Goal: Information Seeking & Learning: Learn about a topic

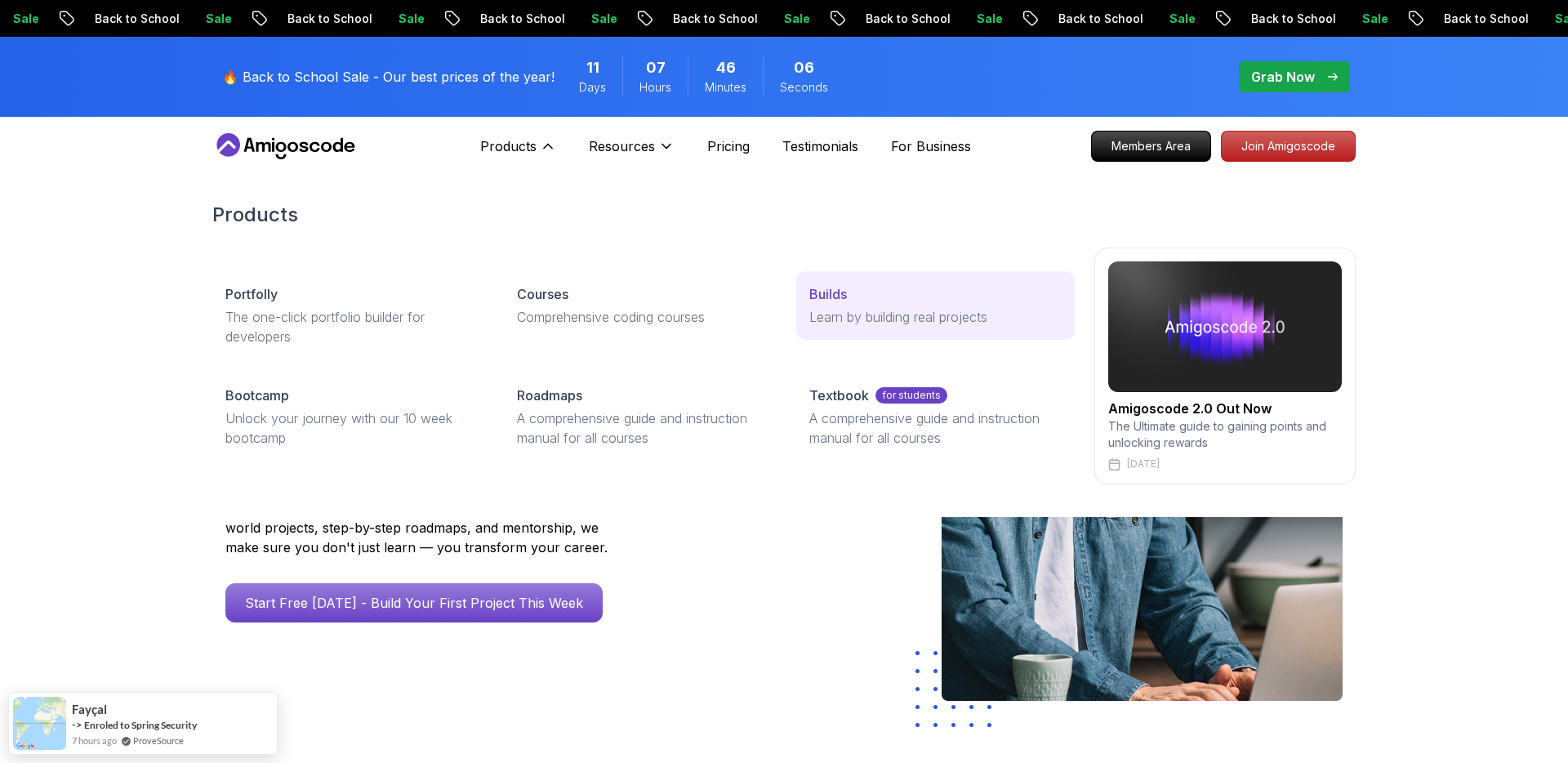
click at [828, 297] on p "Builds" at bounding box center [828, 294] width 38 height 19
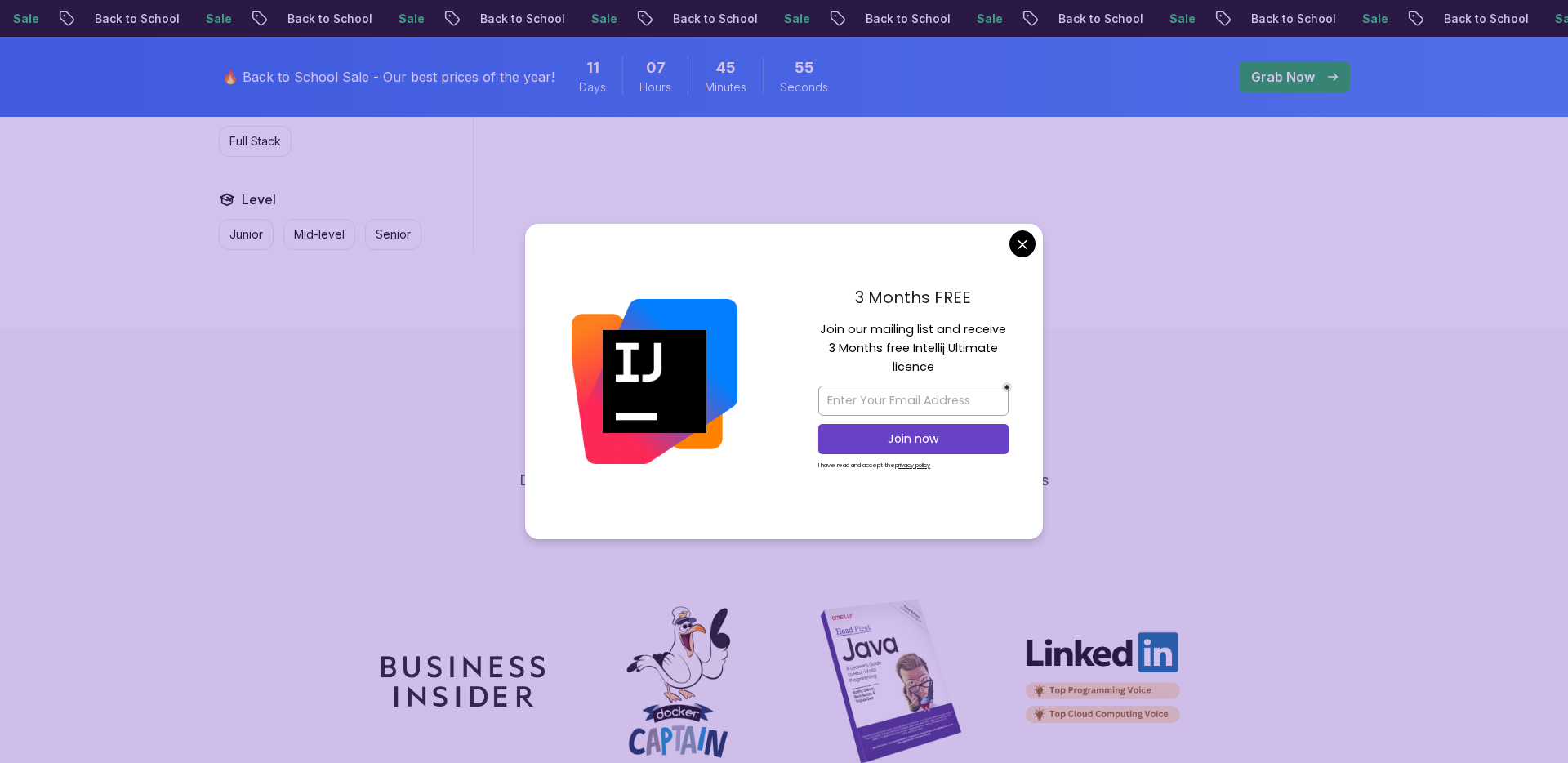
scroll to position [1007, 0]
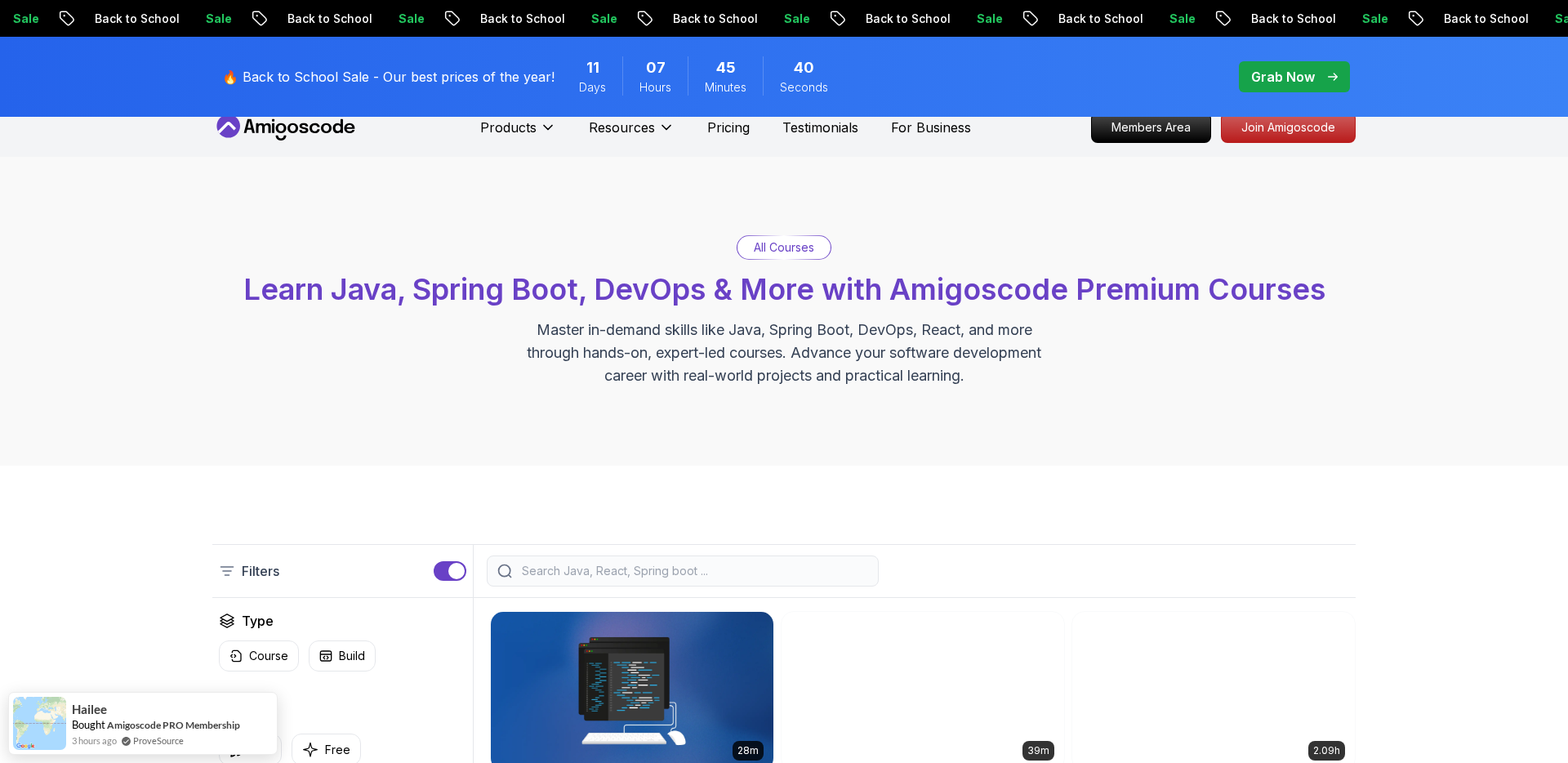
scroll to position [0, 0]
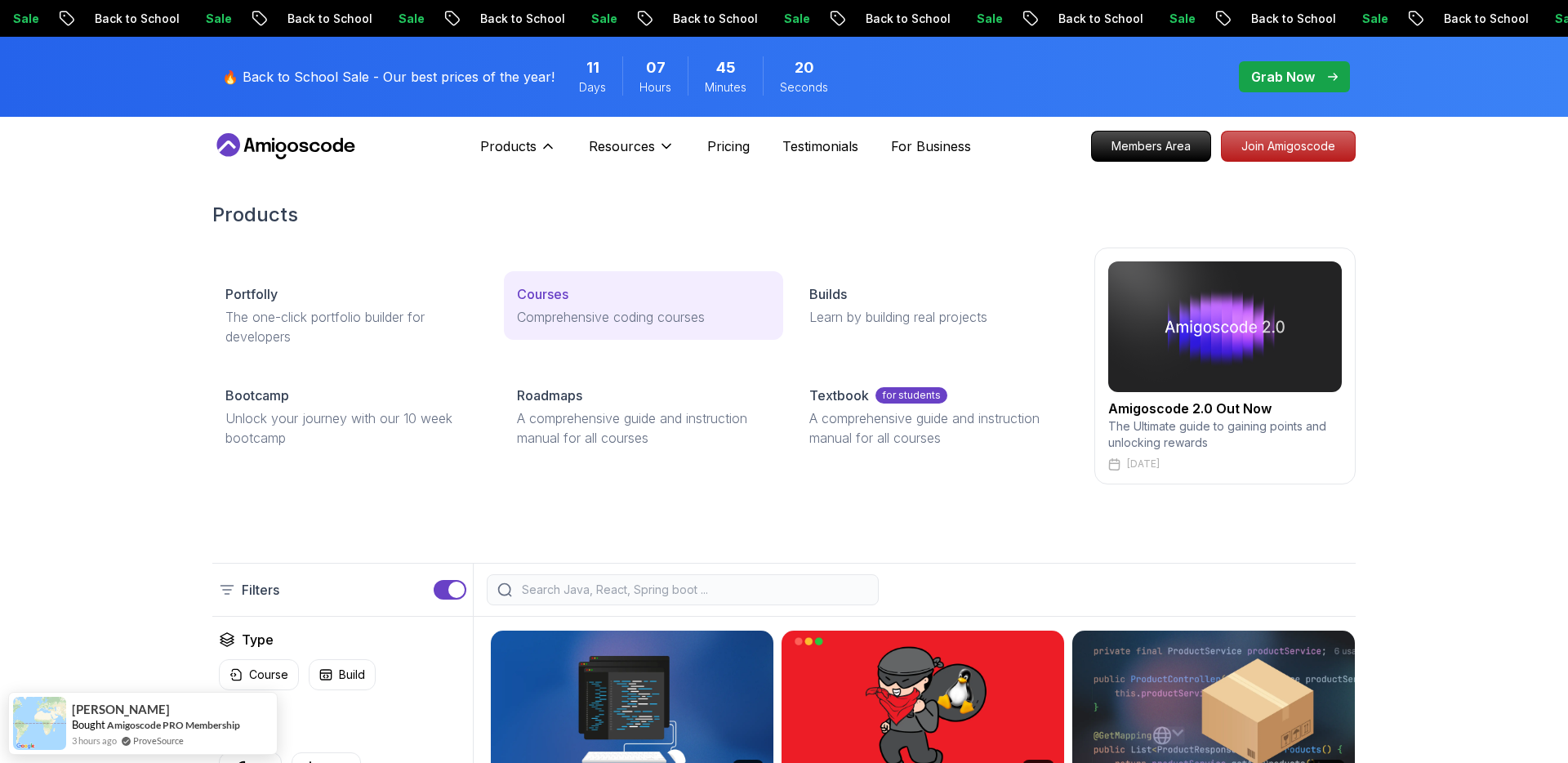
click at [647, 325] on p "Comprehensive coding courses" at bounding box center [643, 317] width 252 height 19
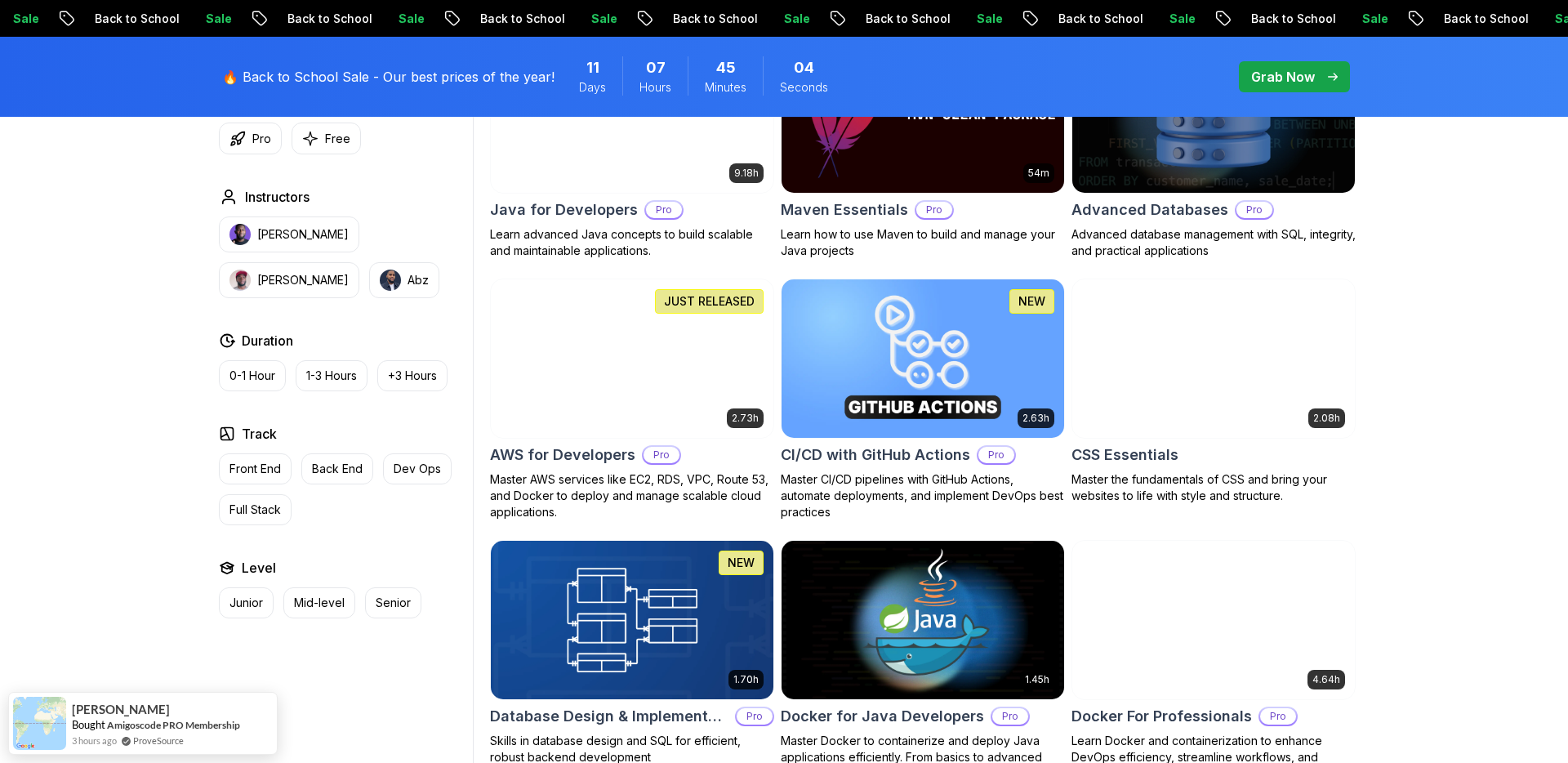
scroll to position [1106, 0]
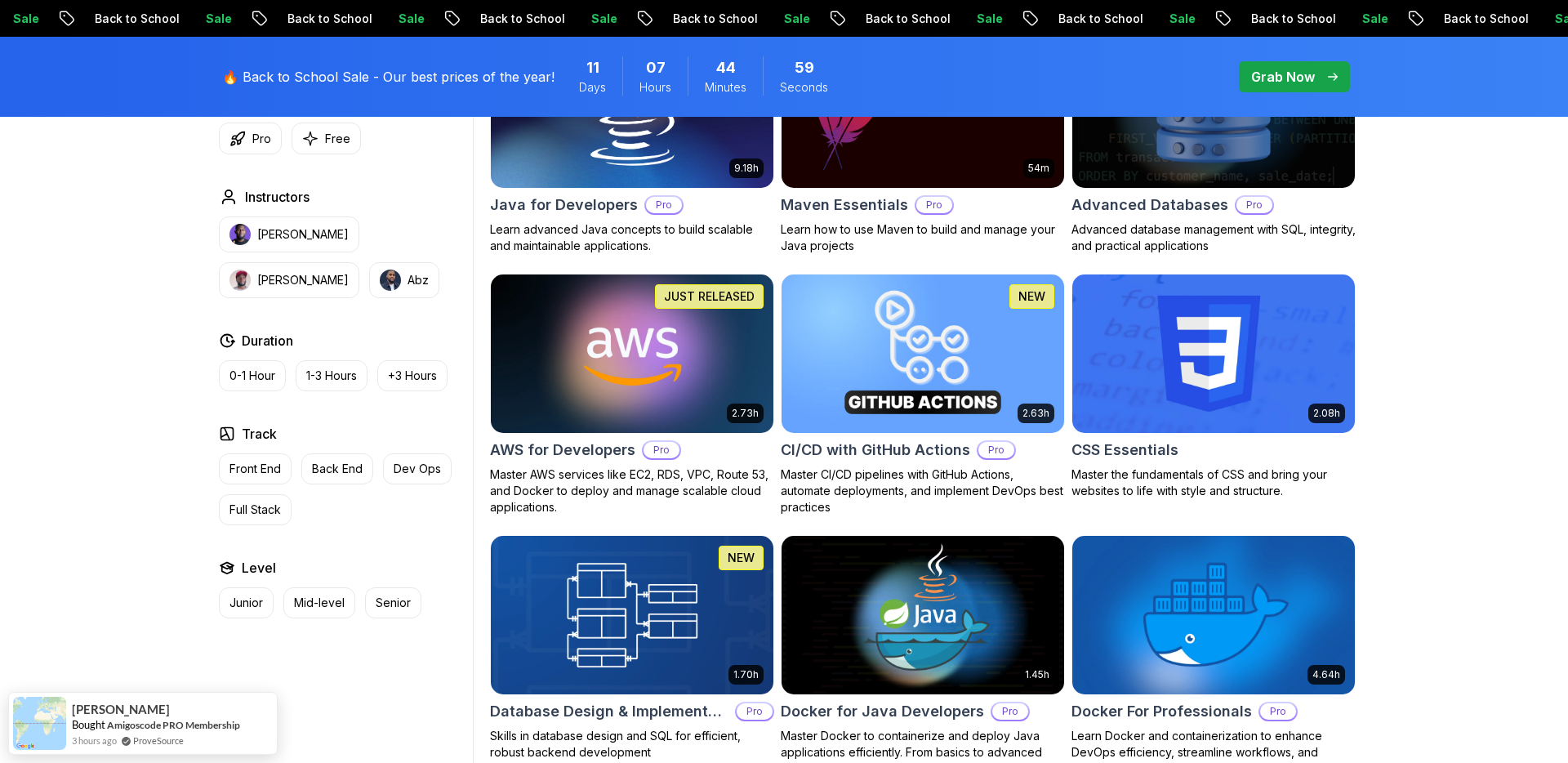
click at [874, 18] on div "Sale Back to School Sale Back to School Sale Back to School Sale Back to School…" at bounding box center [755, 18] width 1568 height 17
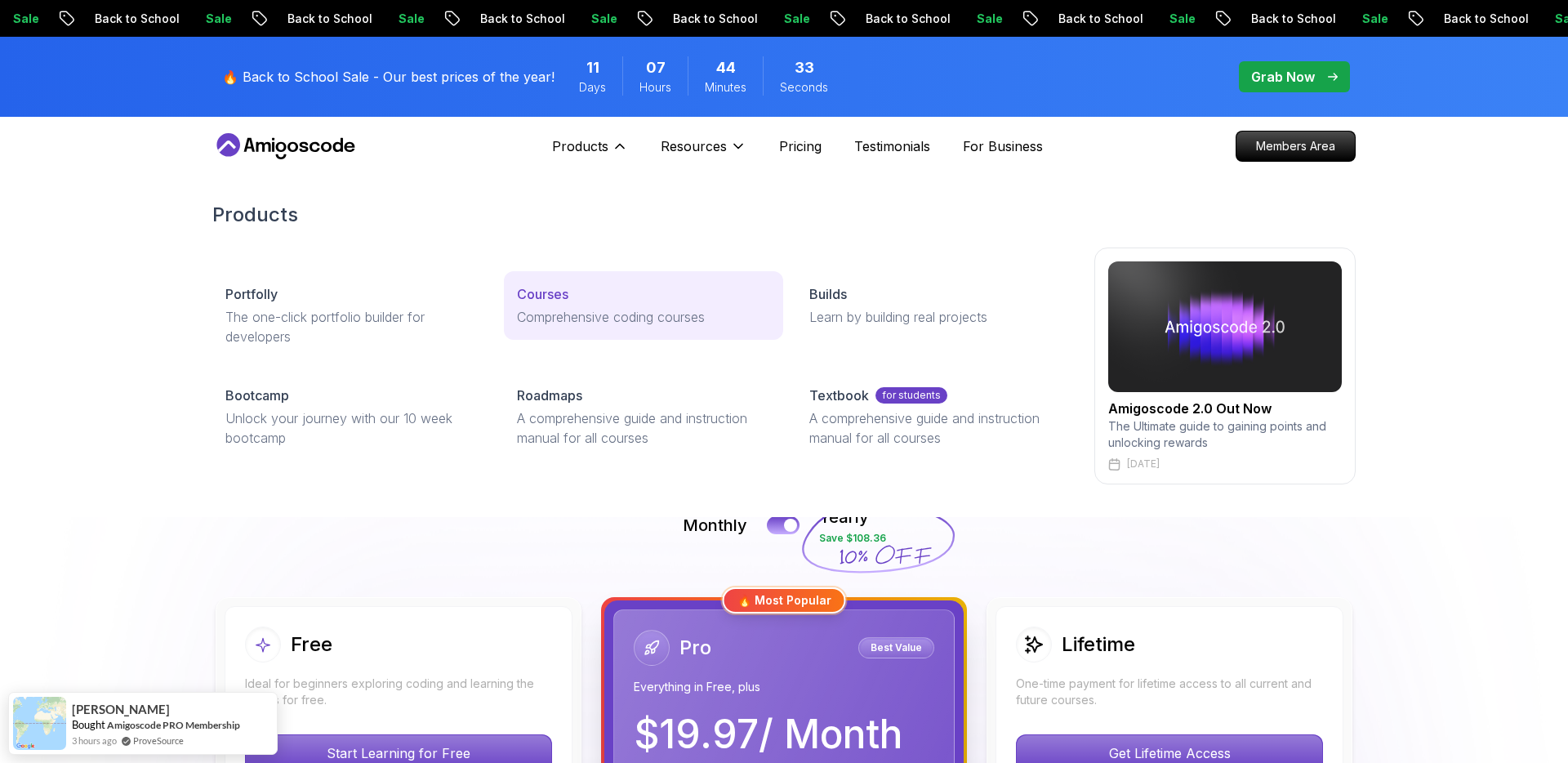
click at [539, 302] on p "Courses" at bounding box center [542, 294] width 51 height 19
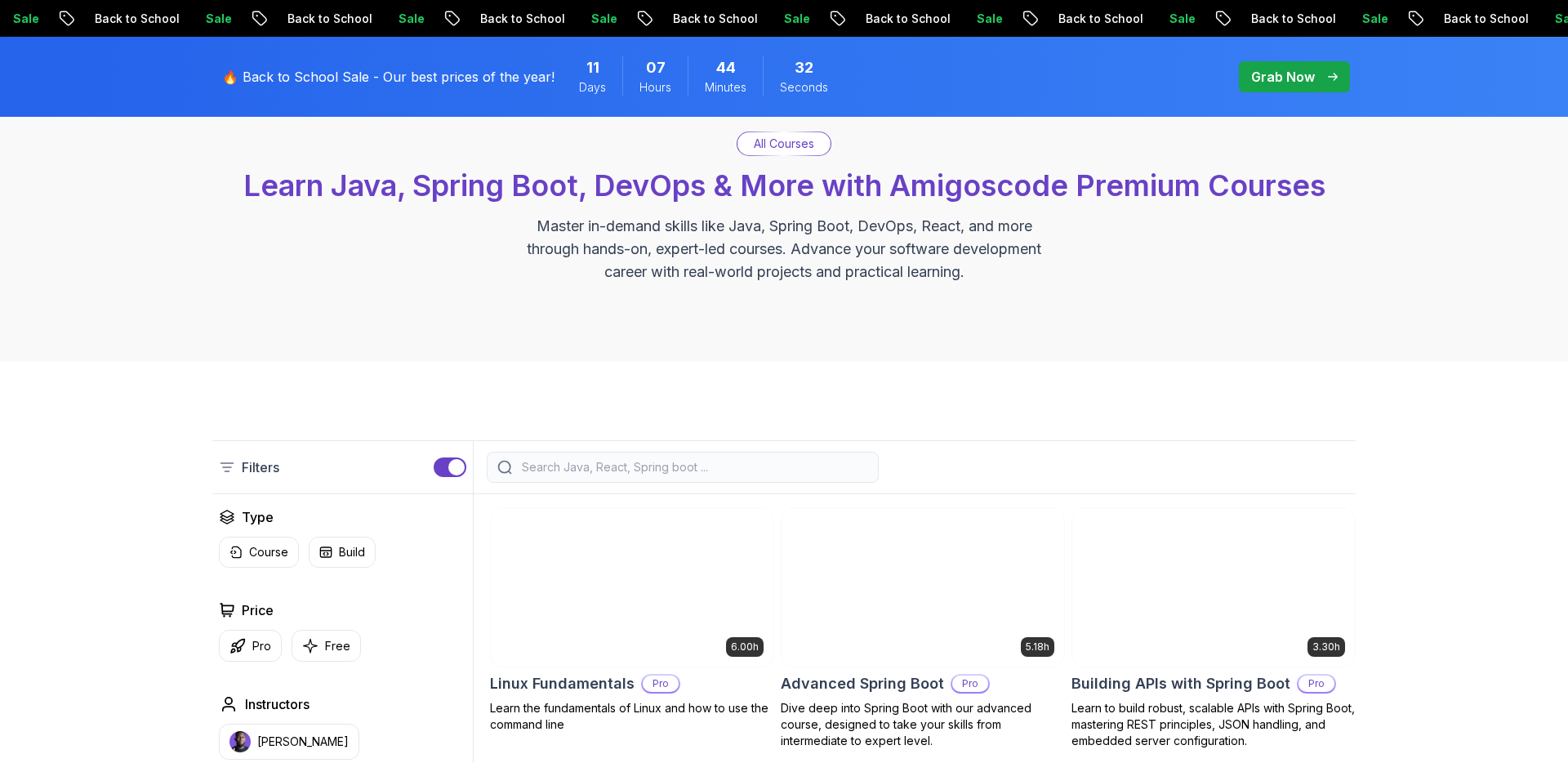
scroll to position [290, 0]
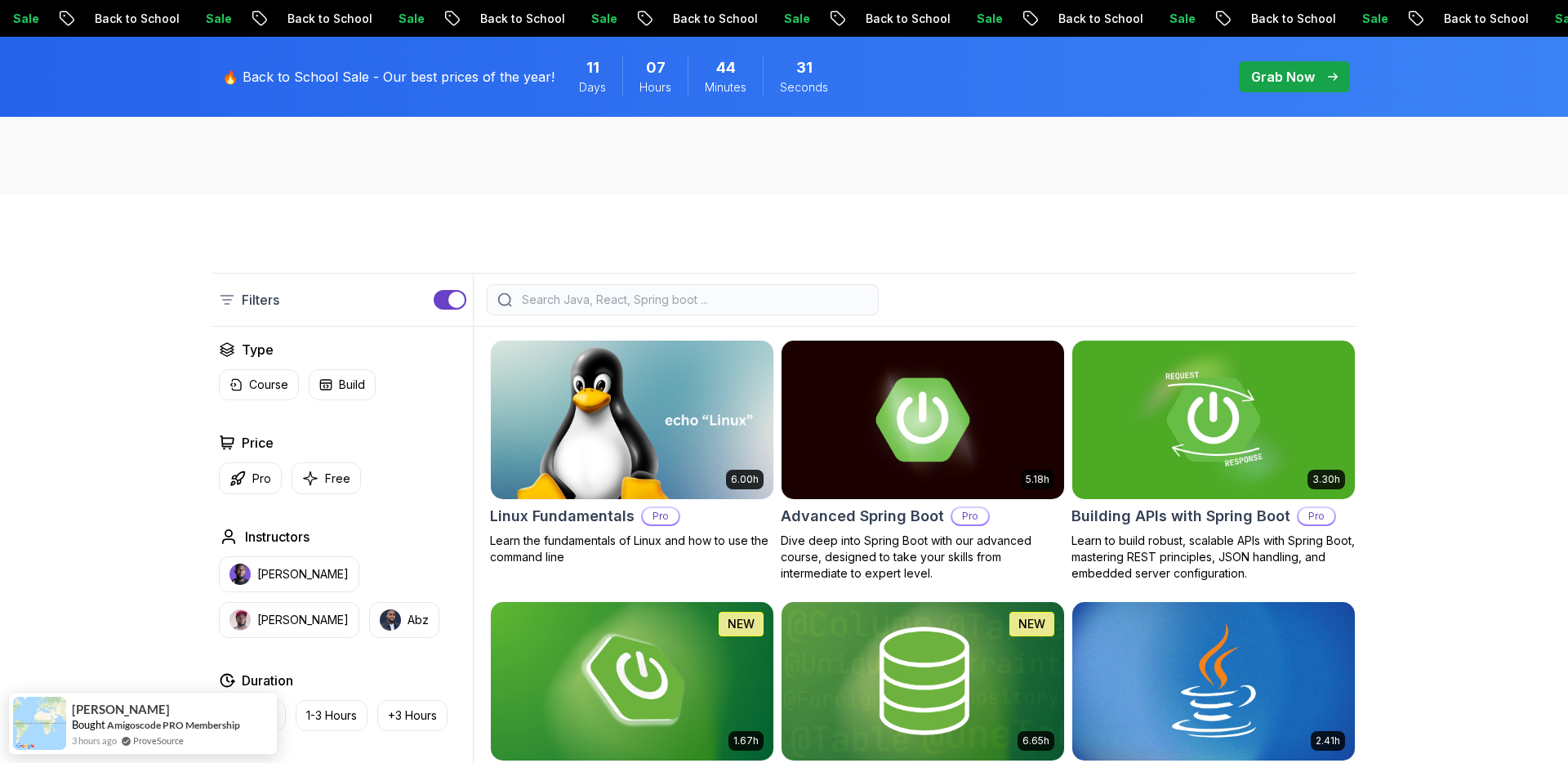
click at [664, 301] on input "search" at bounding box center [693, 300] width 350 height 16
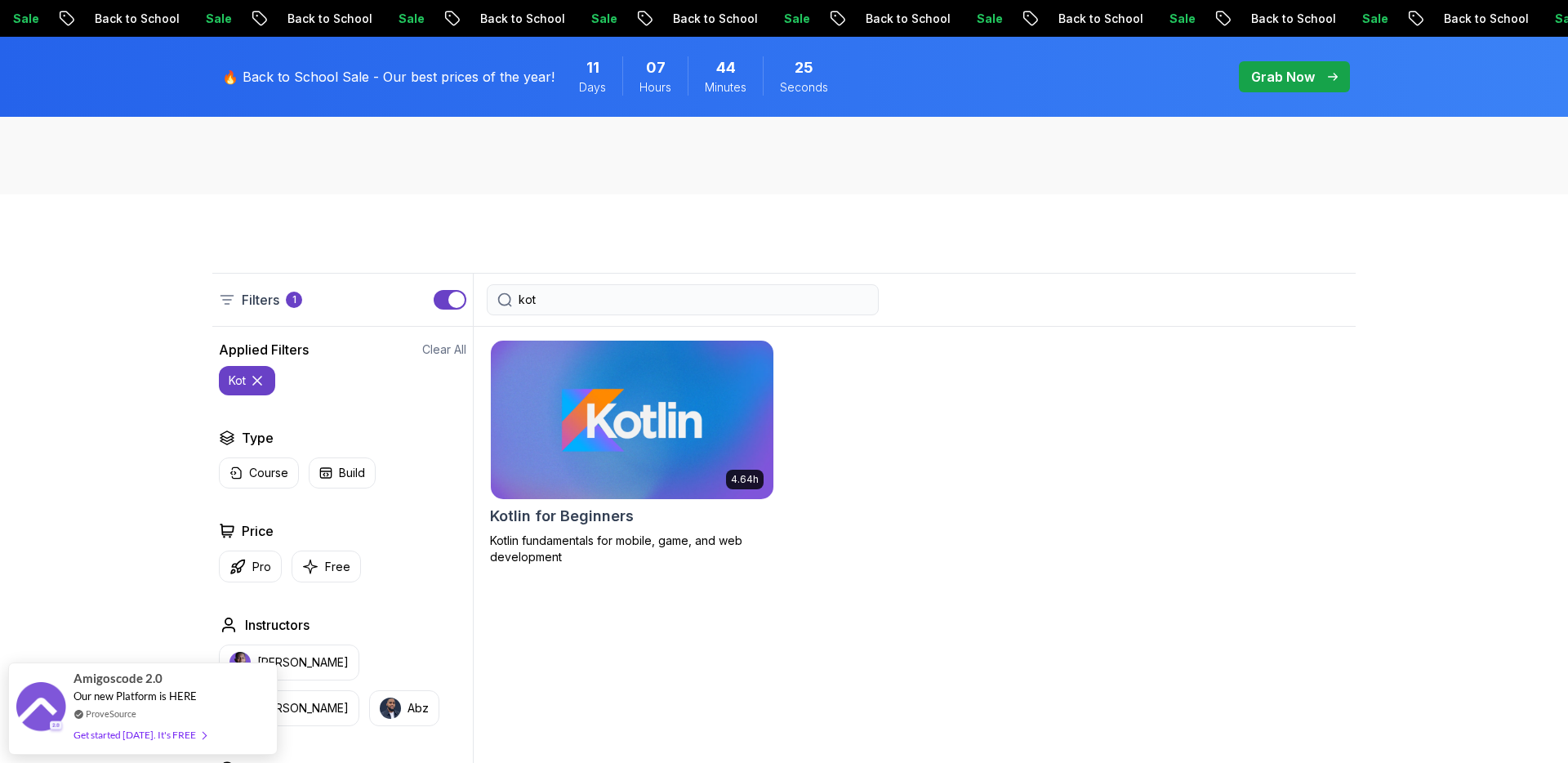
type input "kot"
click at [702, 413] on img at bounding box center [632, 419] width 297 height 166
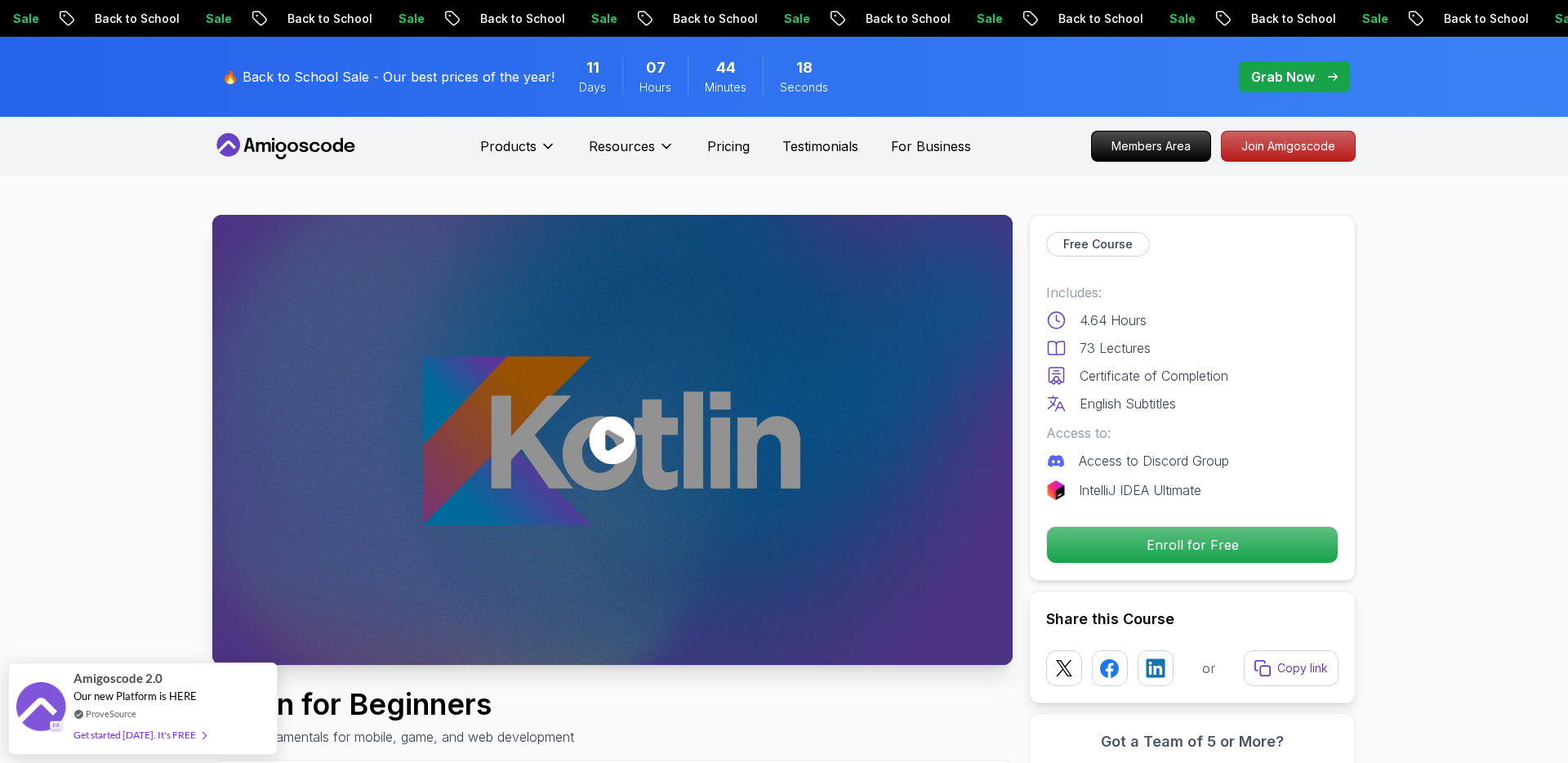
click at [613, 438] on icon at bounding box center [612, 439] width 49 height 49
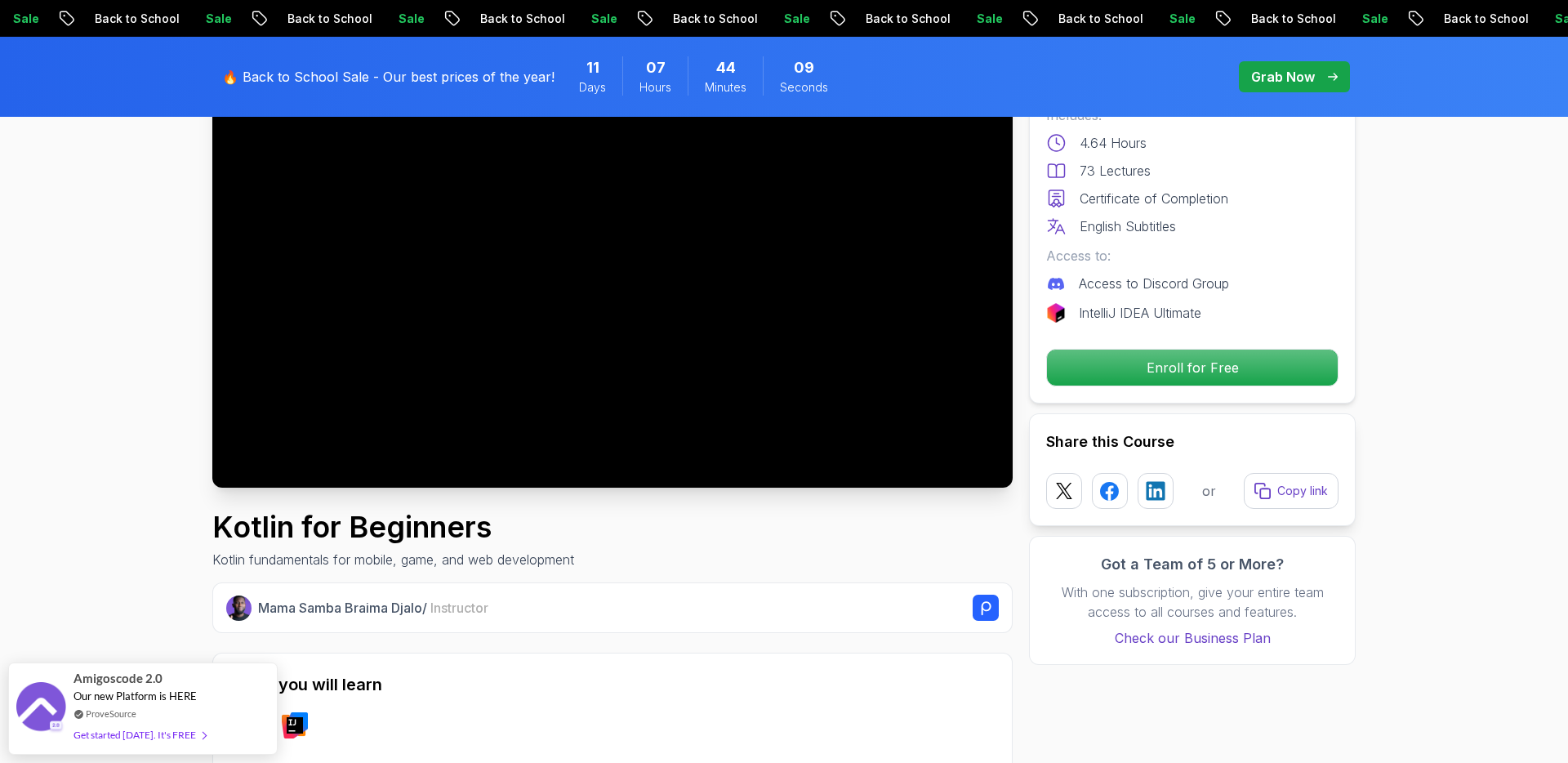
scroll to position [181, 0]
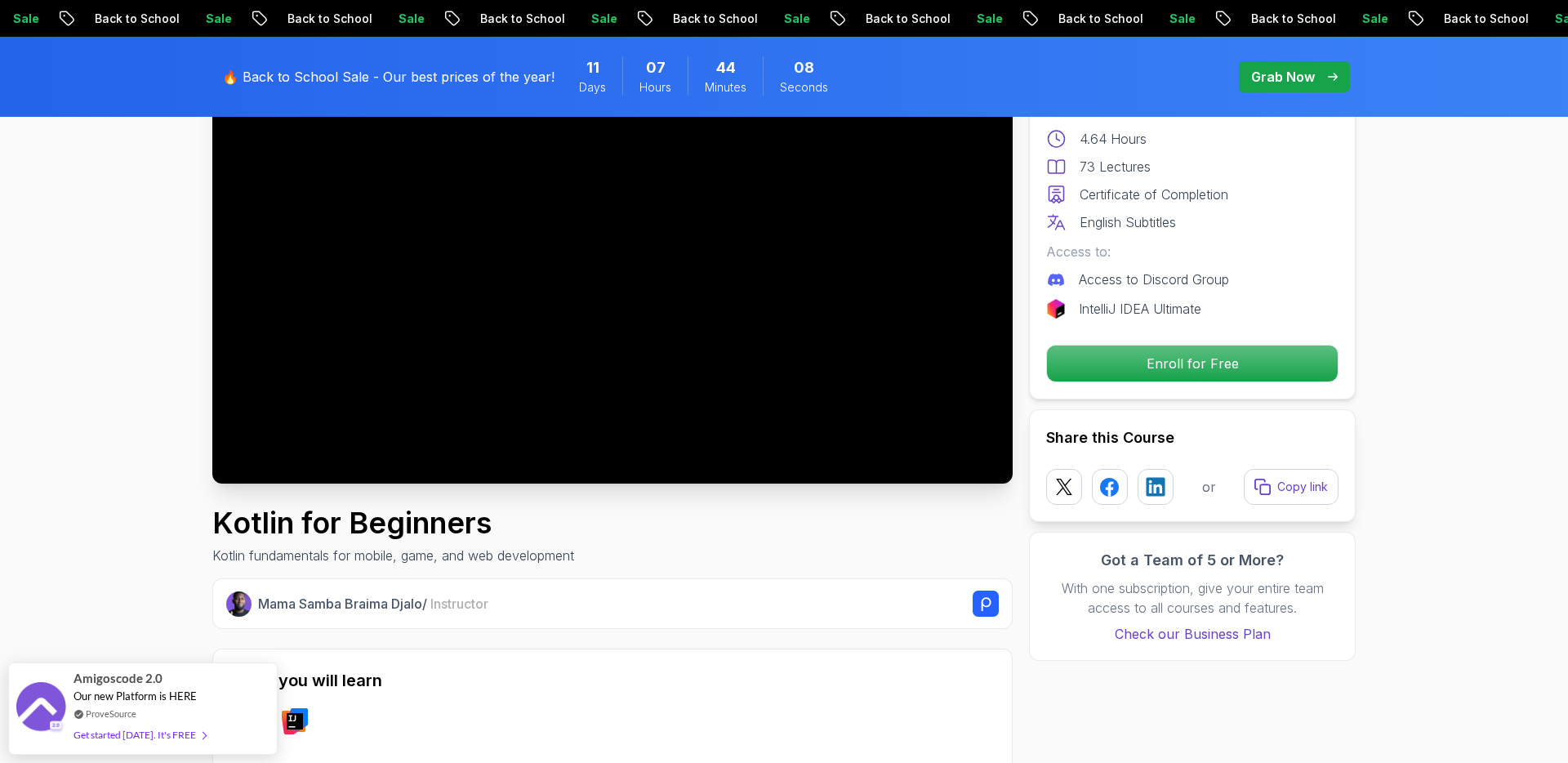
click at [482, 279] on div at bounding box center [612, 258] width 801 height 450
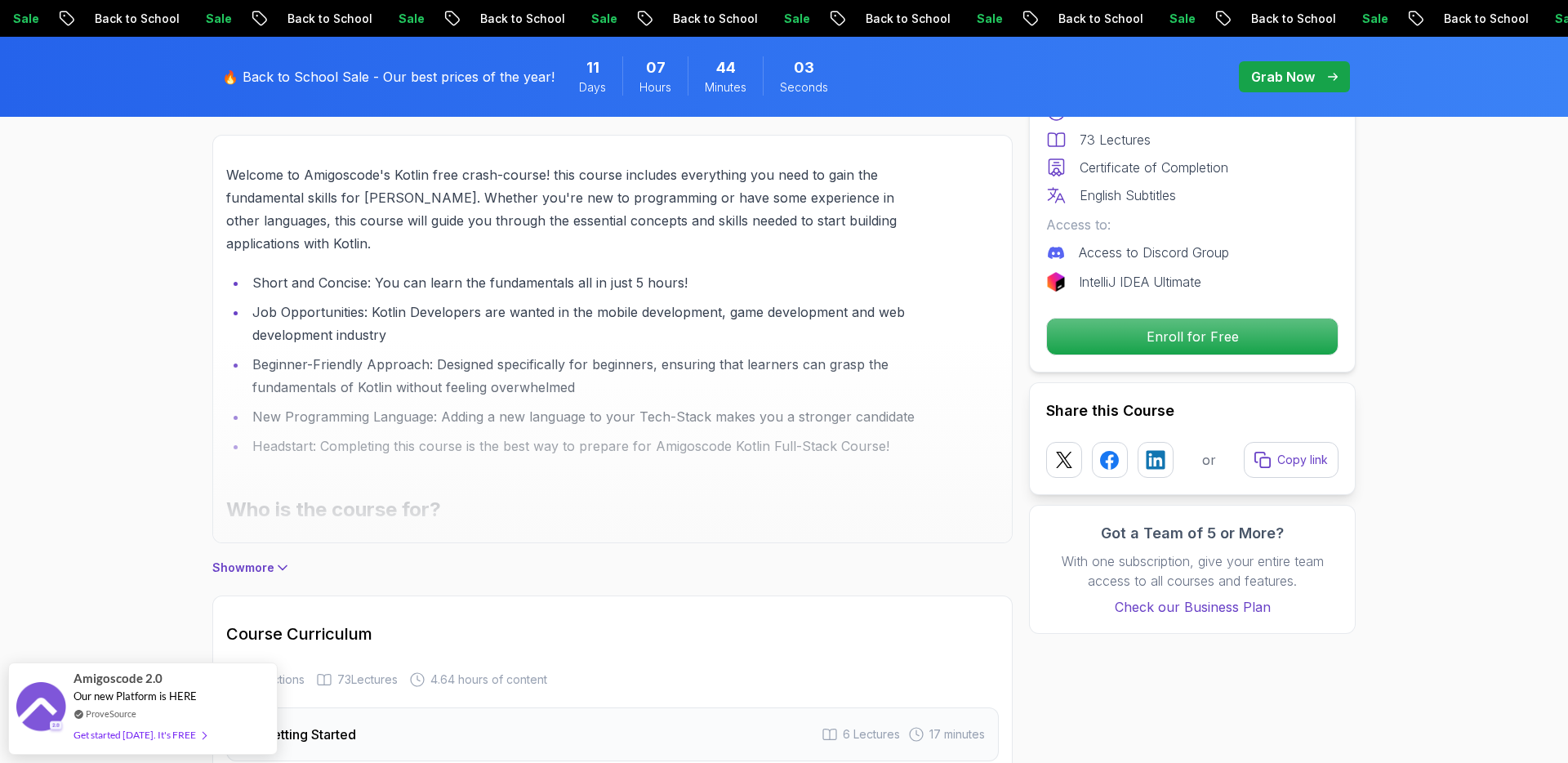
scroll to position [1014, 0]
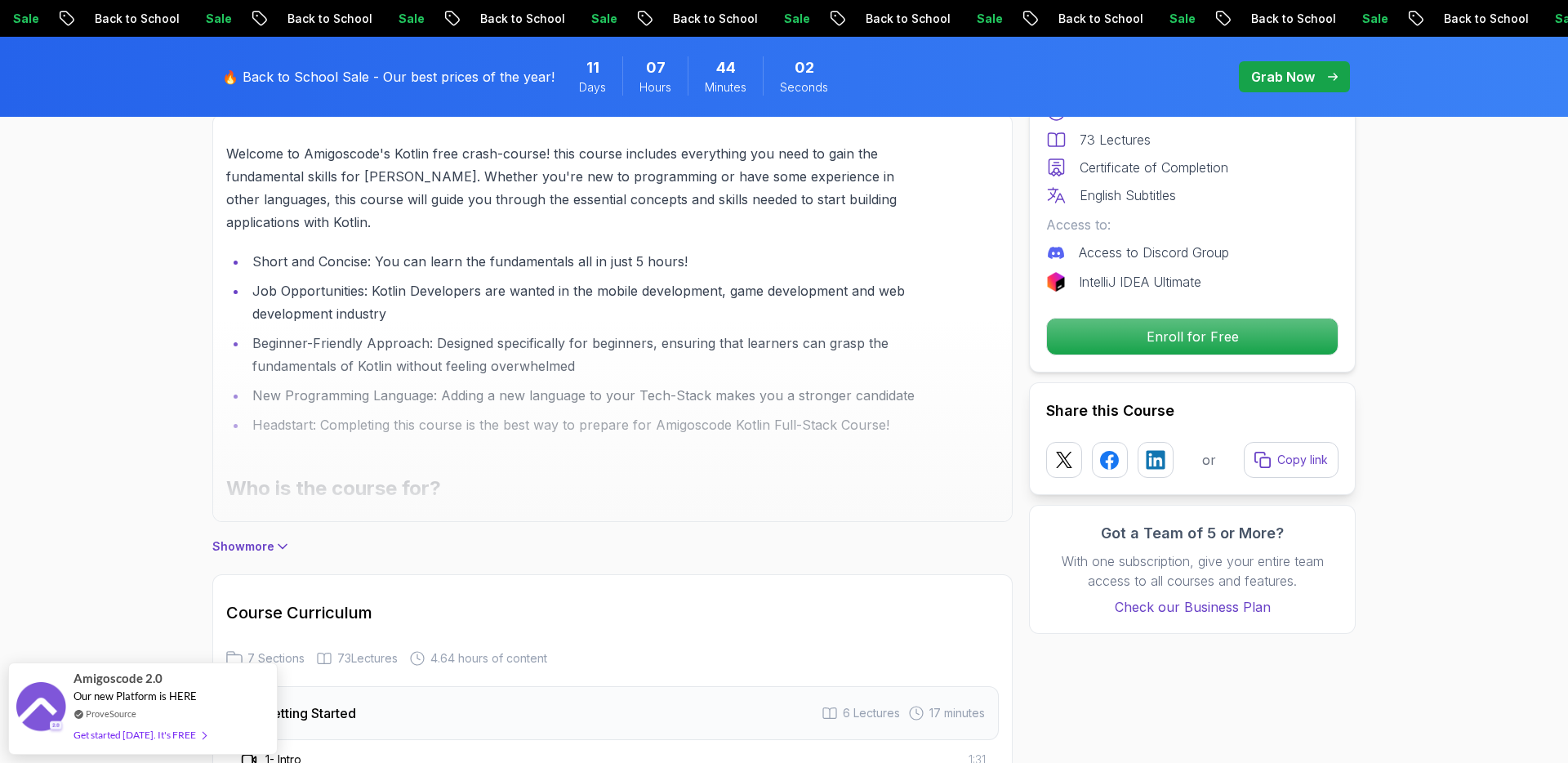
click at [279, 544] on icon at bounding box center [282, 546] width 8 height 4
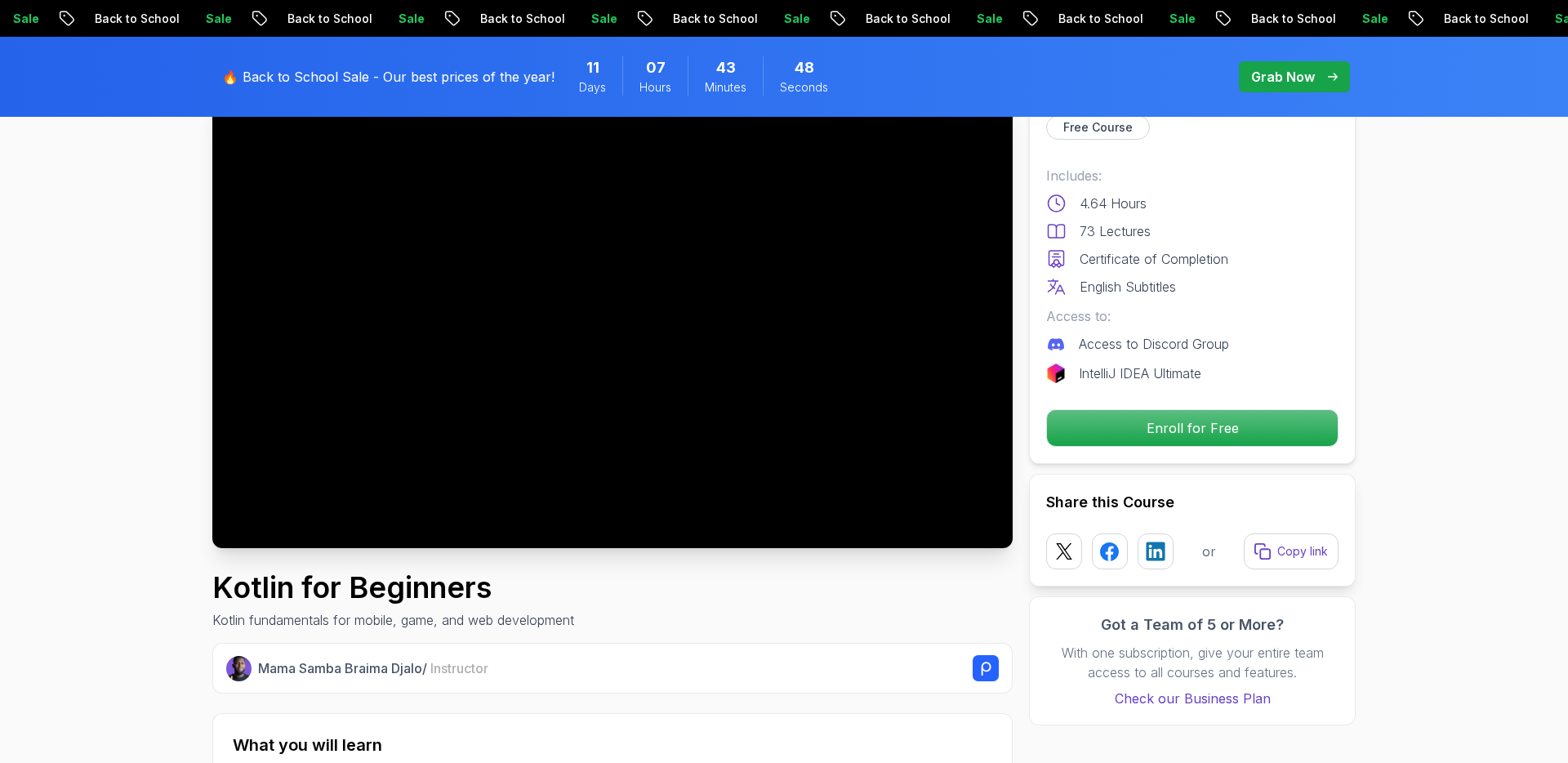
scroll to position [0, 0]
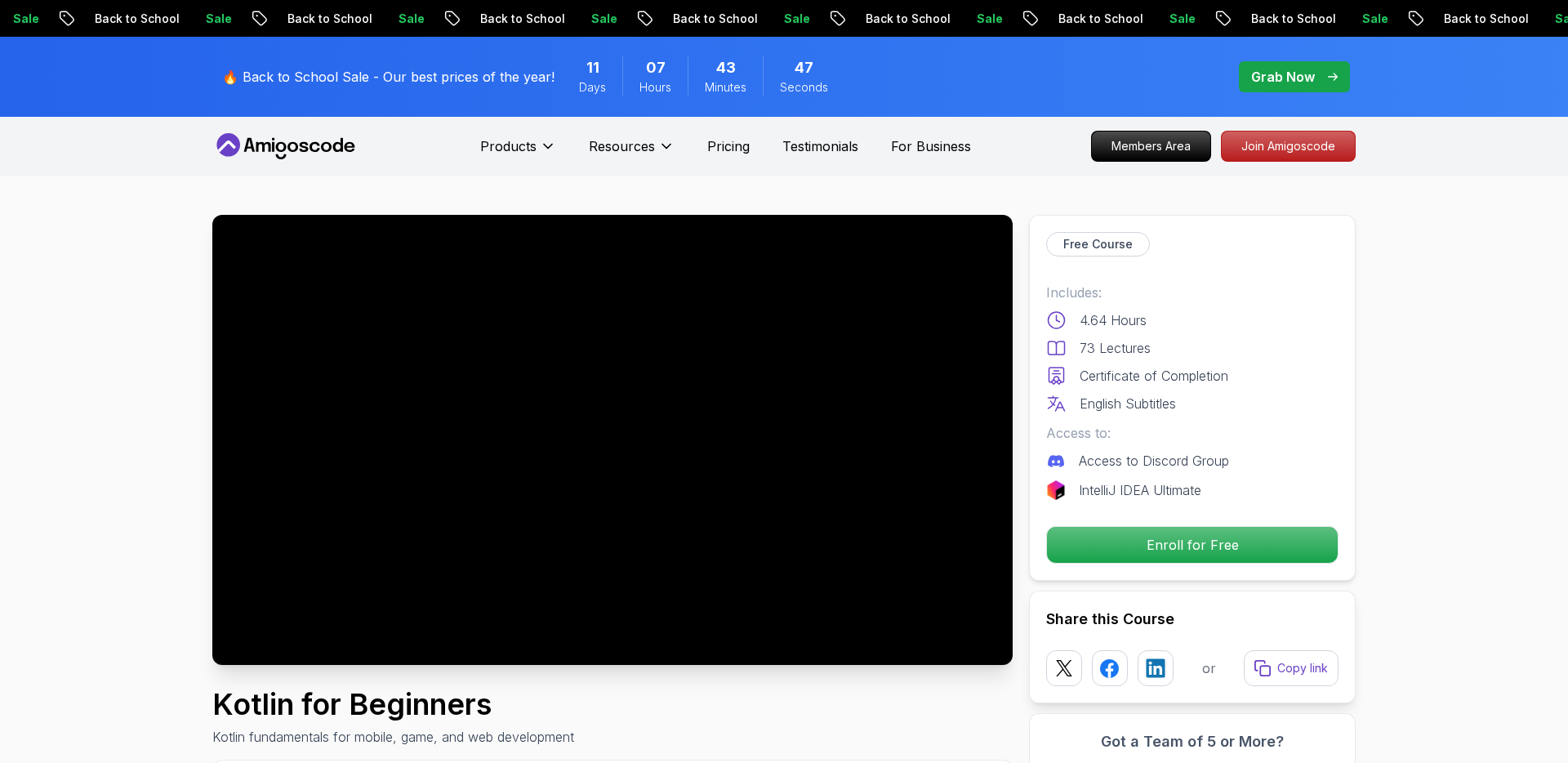
click at [492, 502] on div at bounding box center [612, 439] width 801 height 450
click at [492, 567] on div at bounding box center [612, 439] width 801 height 450
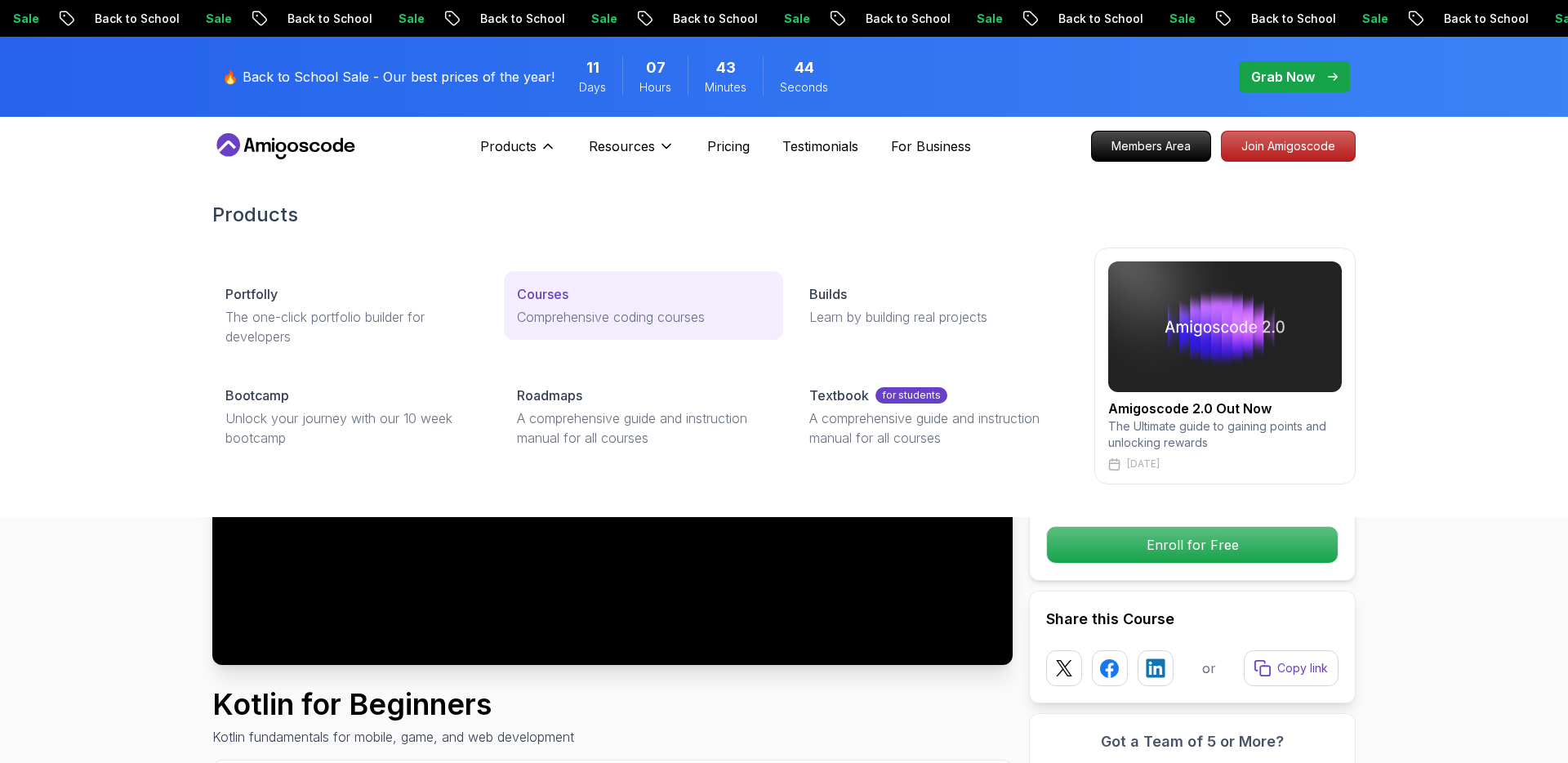
click at [533, 312] on p "Comprehensive coding courses" at bounding box center [643, 317] width 252 height 19
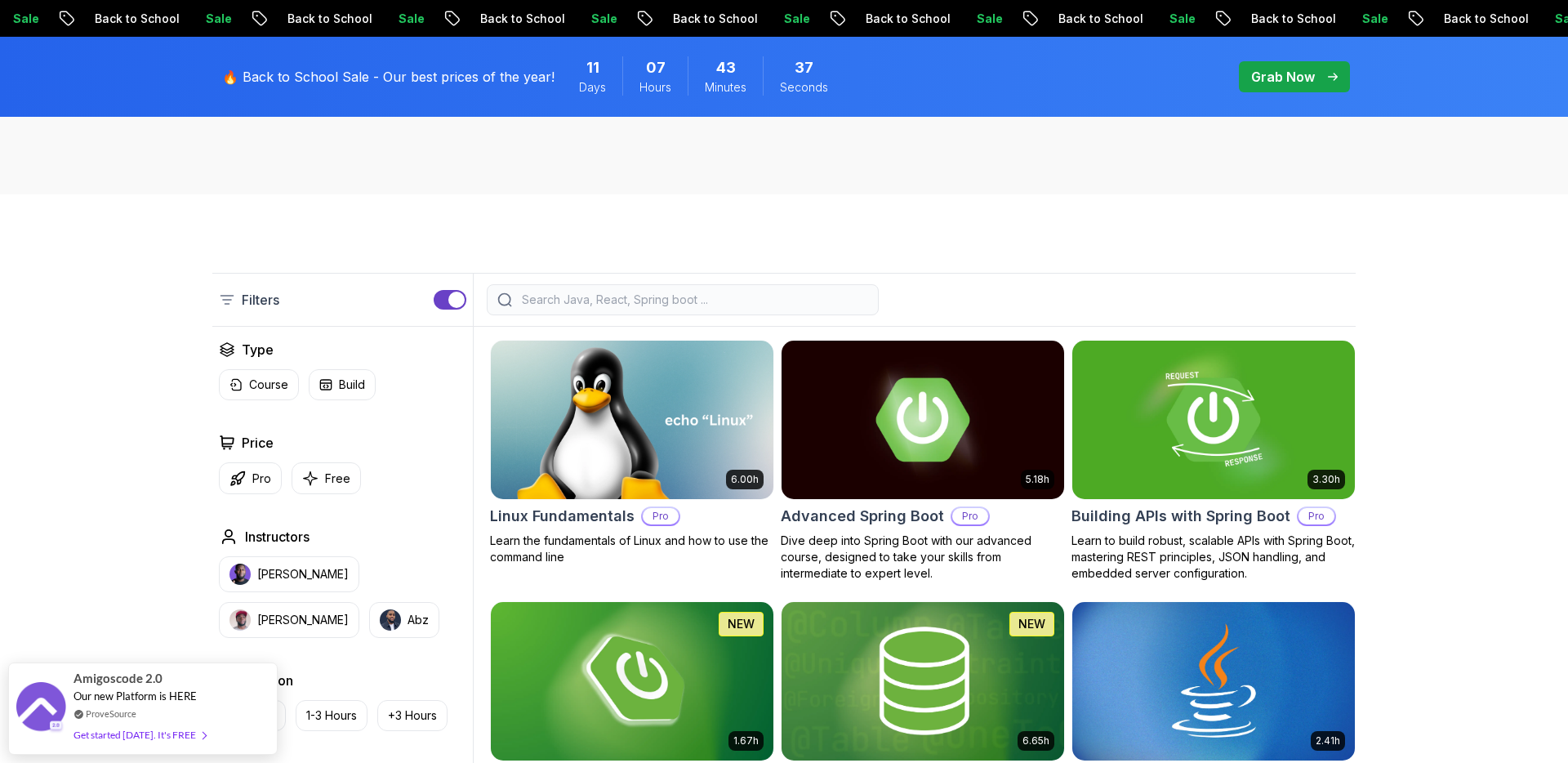
scroll to position [292, 0]
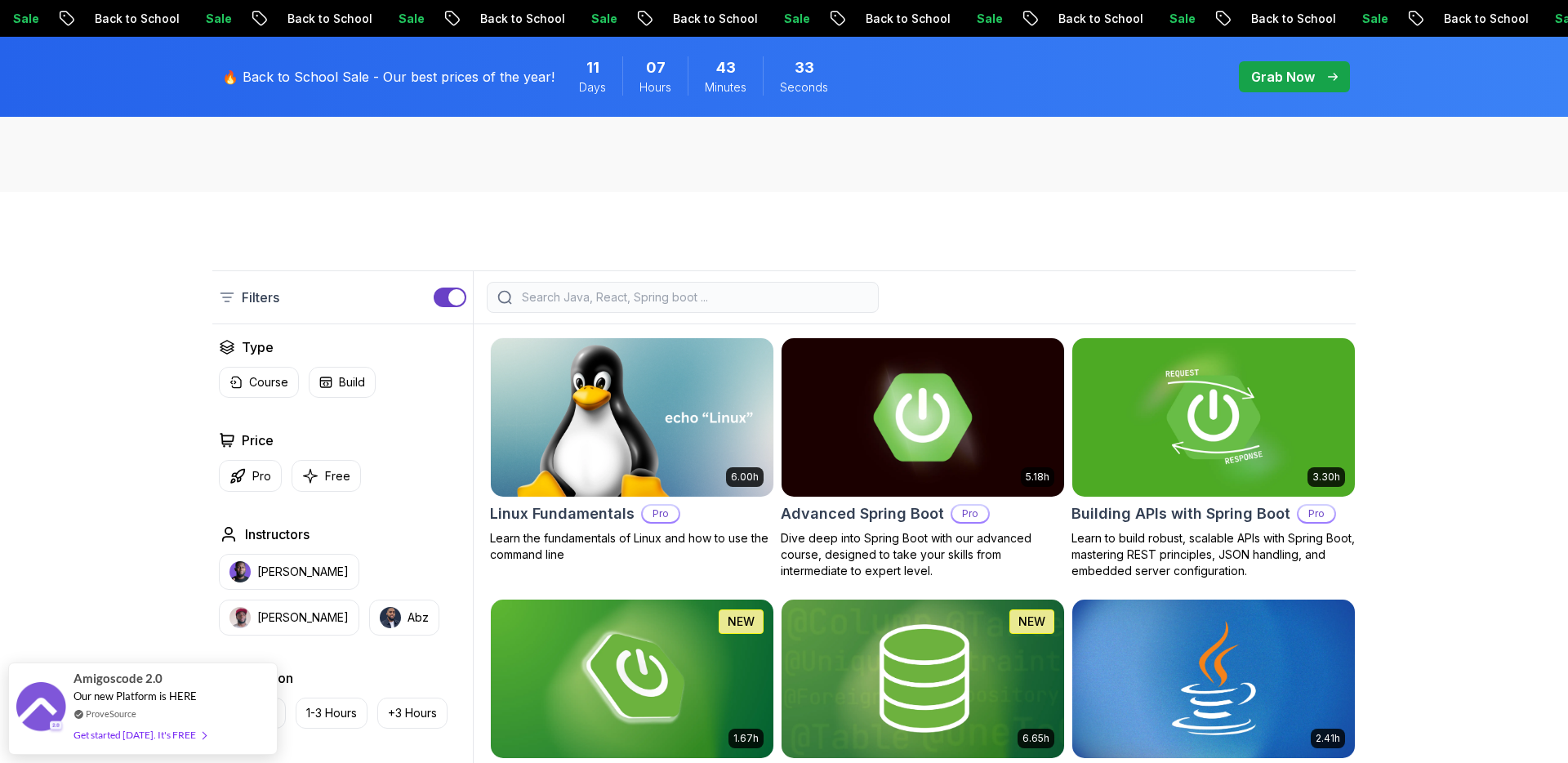
click at [868, 456] on img at bounding box center [922, 417] width 297 height 166
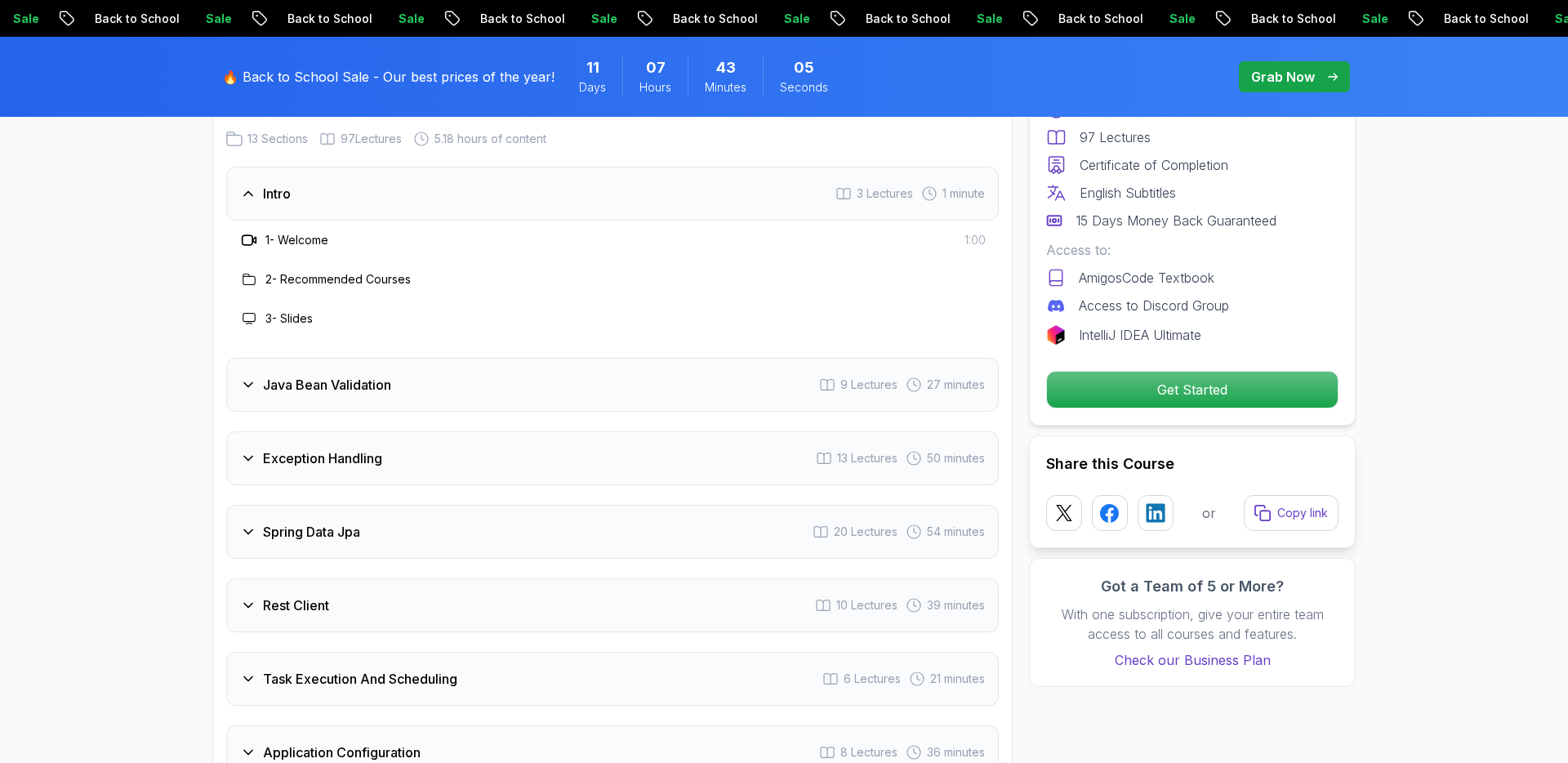
scroll to position [2255, 0]
click at [303, 374] on h3 "Java Bean Validation" at bounding box center [327, 383] width 128 height 19
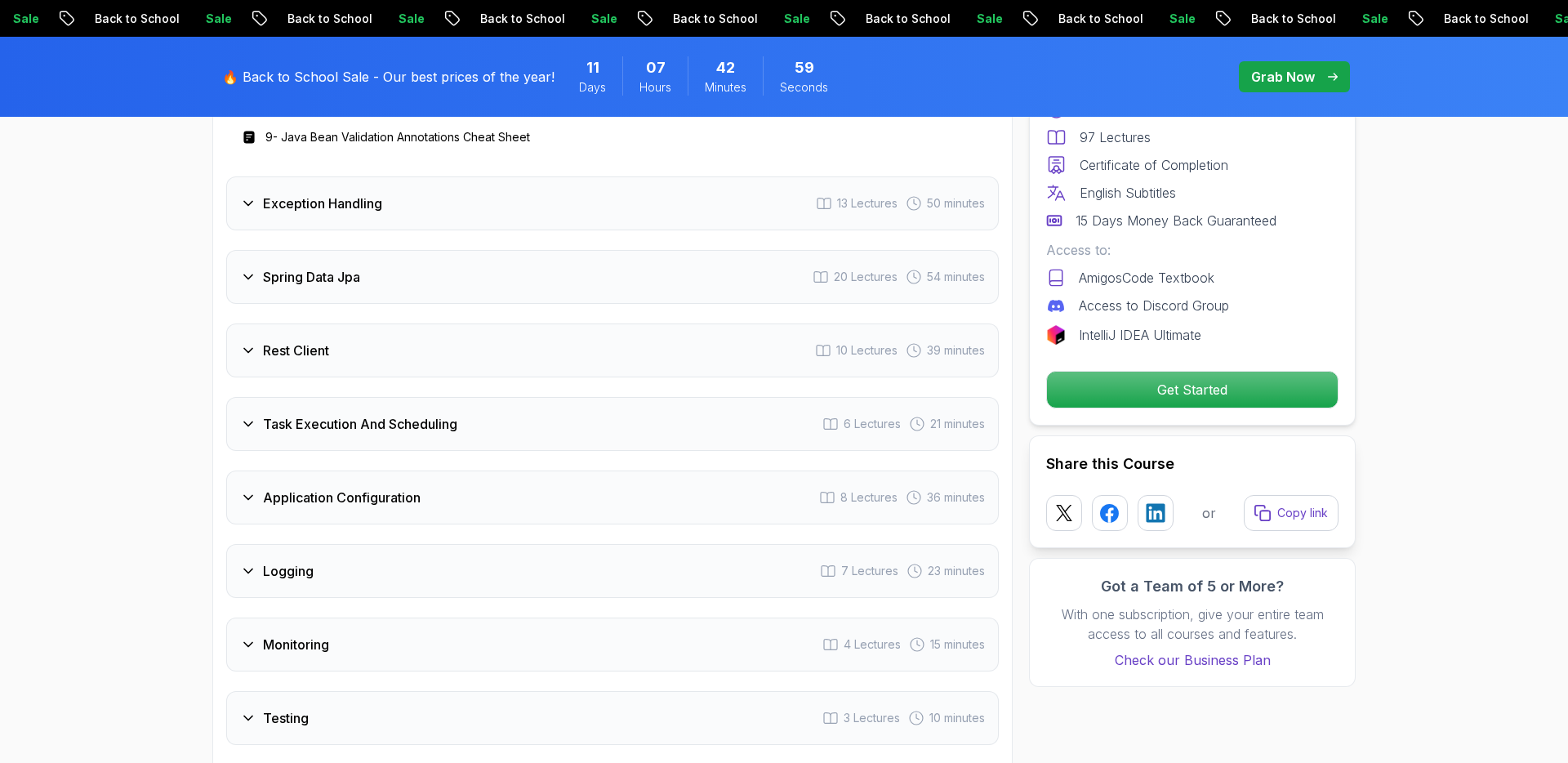
scroll to position [2750, 0]
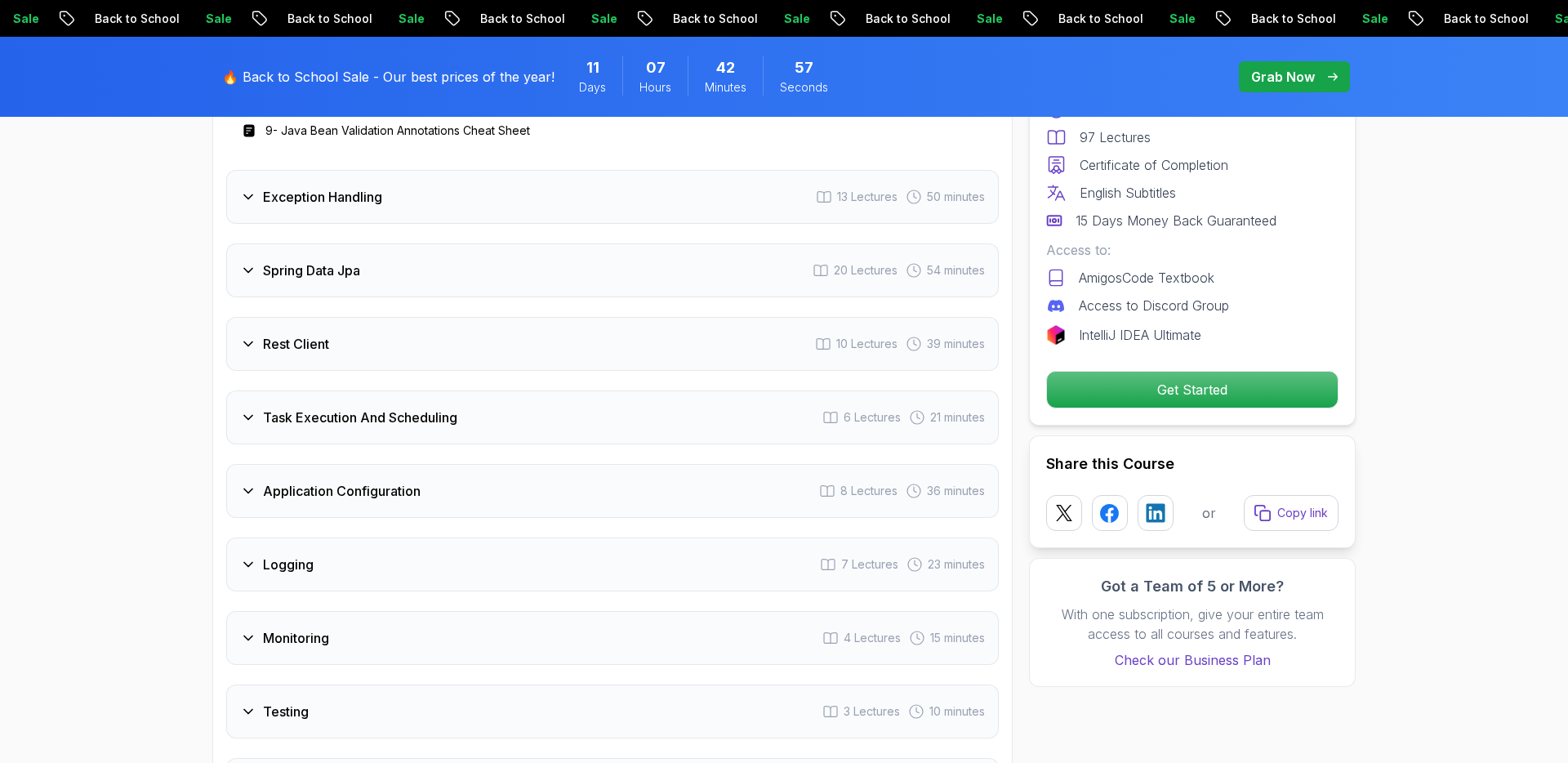
click at [280, 408] on h3 "Task Execution And Scheduling" at bounding box center [360, 417] width 195 height 19
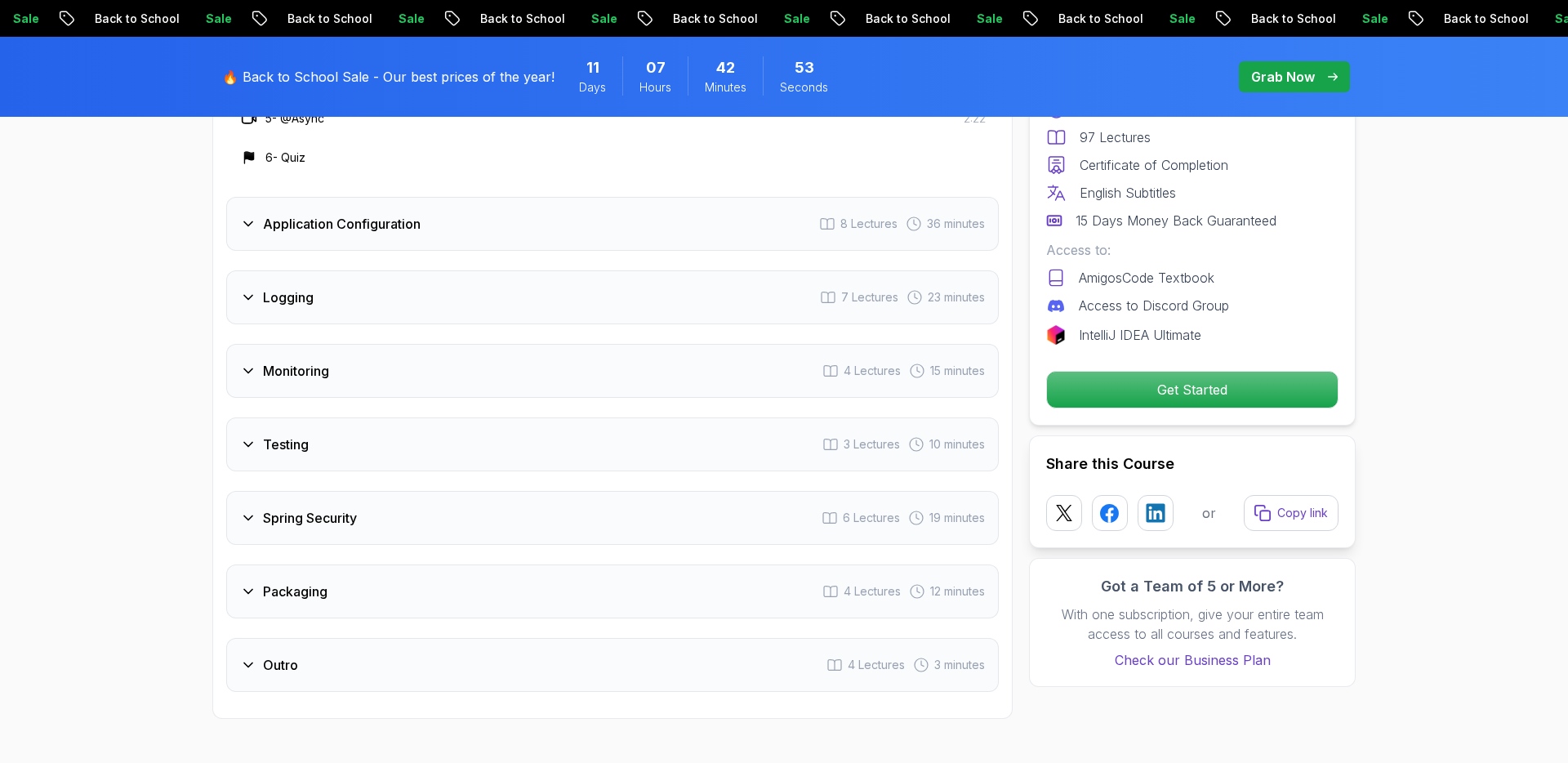
scroll to position [2903, 0]
click at [307, 432] on h3 "Testing" at bounding box center [285, 441] width 45 height 19
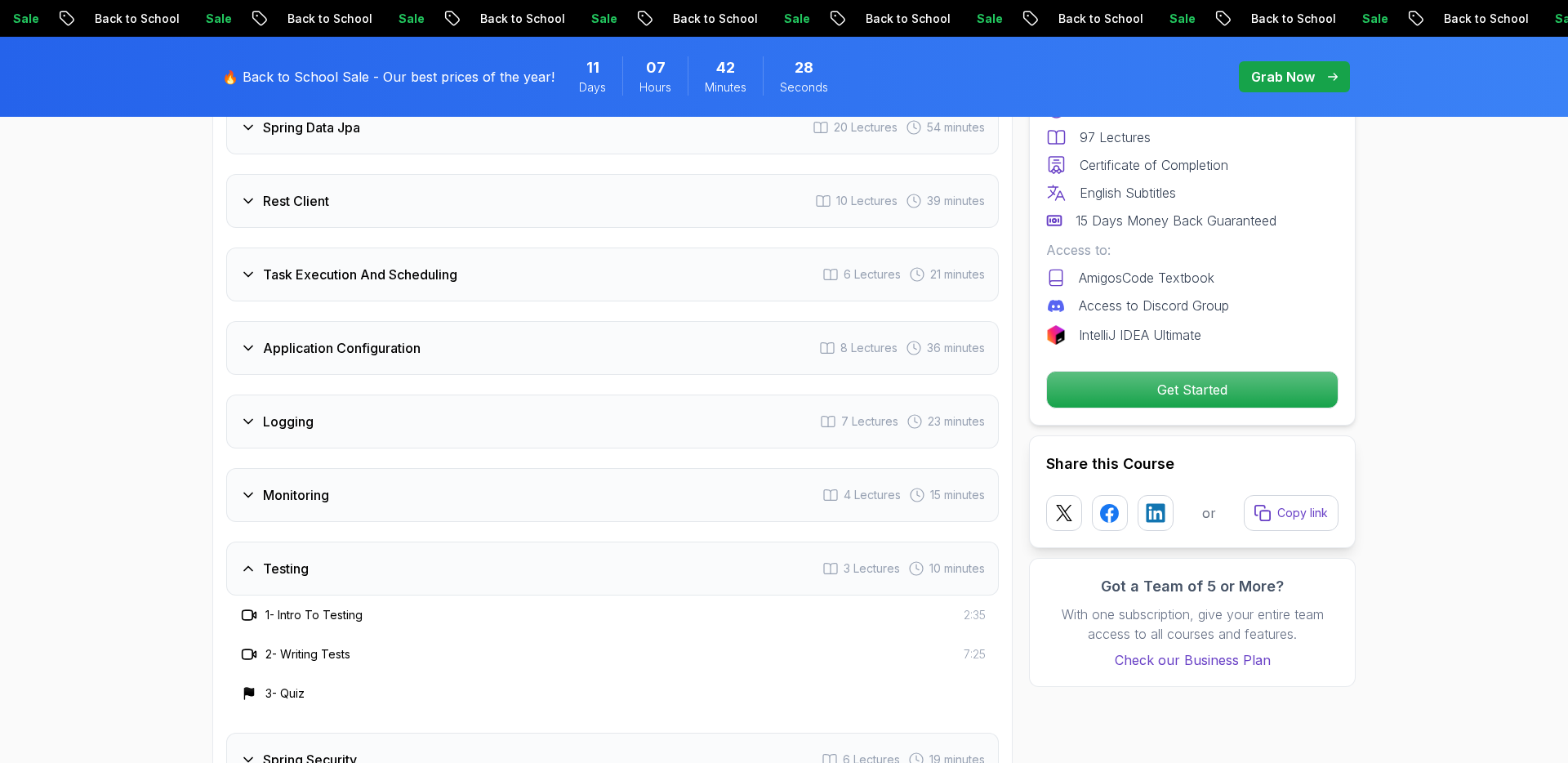
scroll to position [2590, 0]
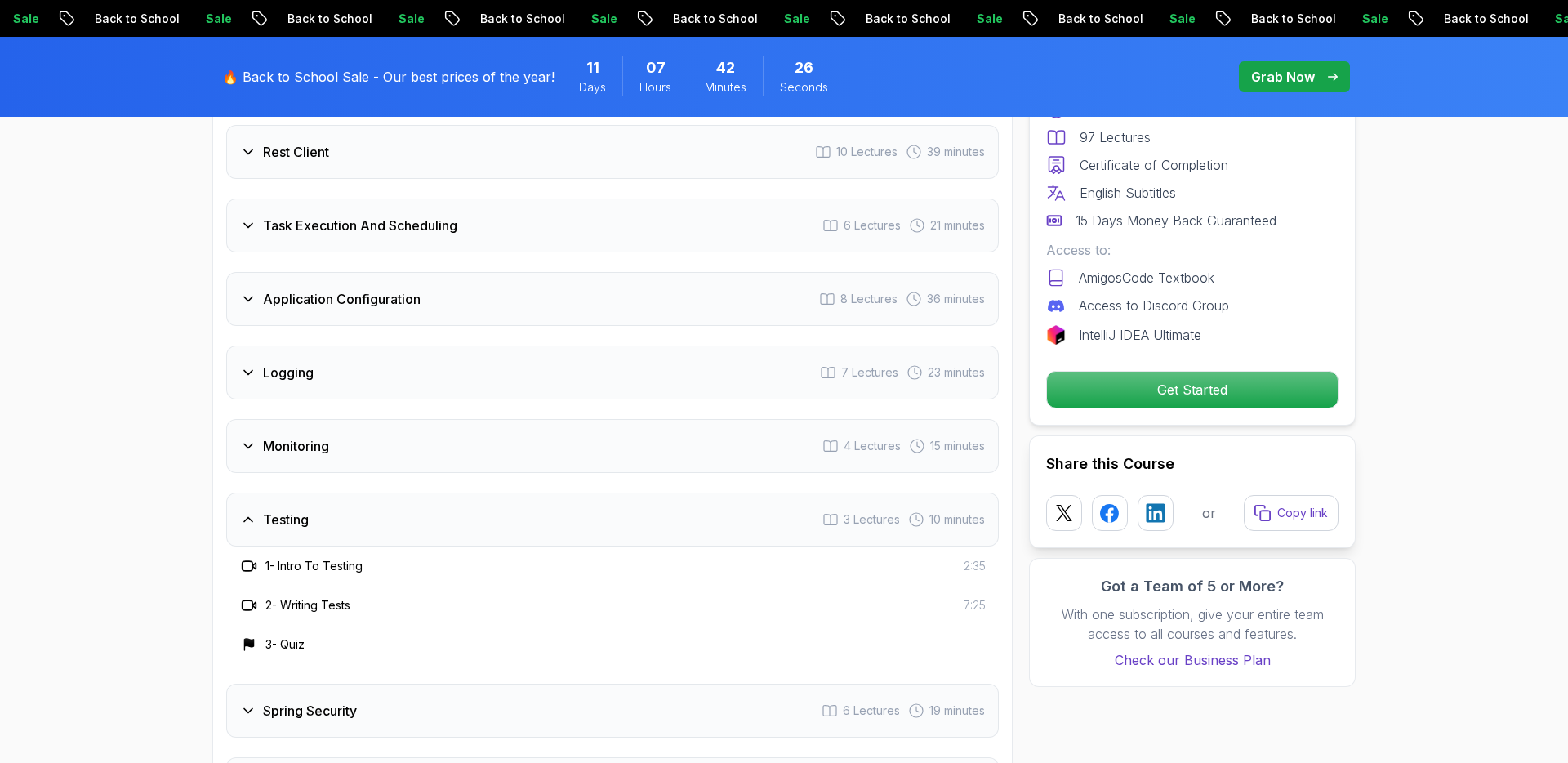
click at [253, 512] on icon at bounding box center [248, 519] width 16 height 16
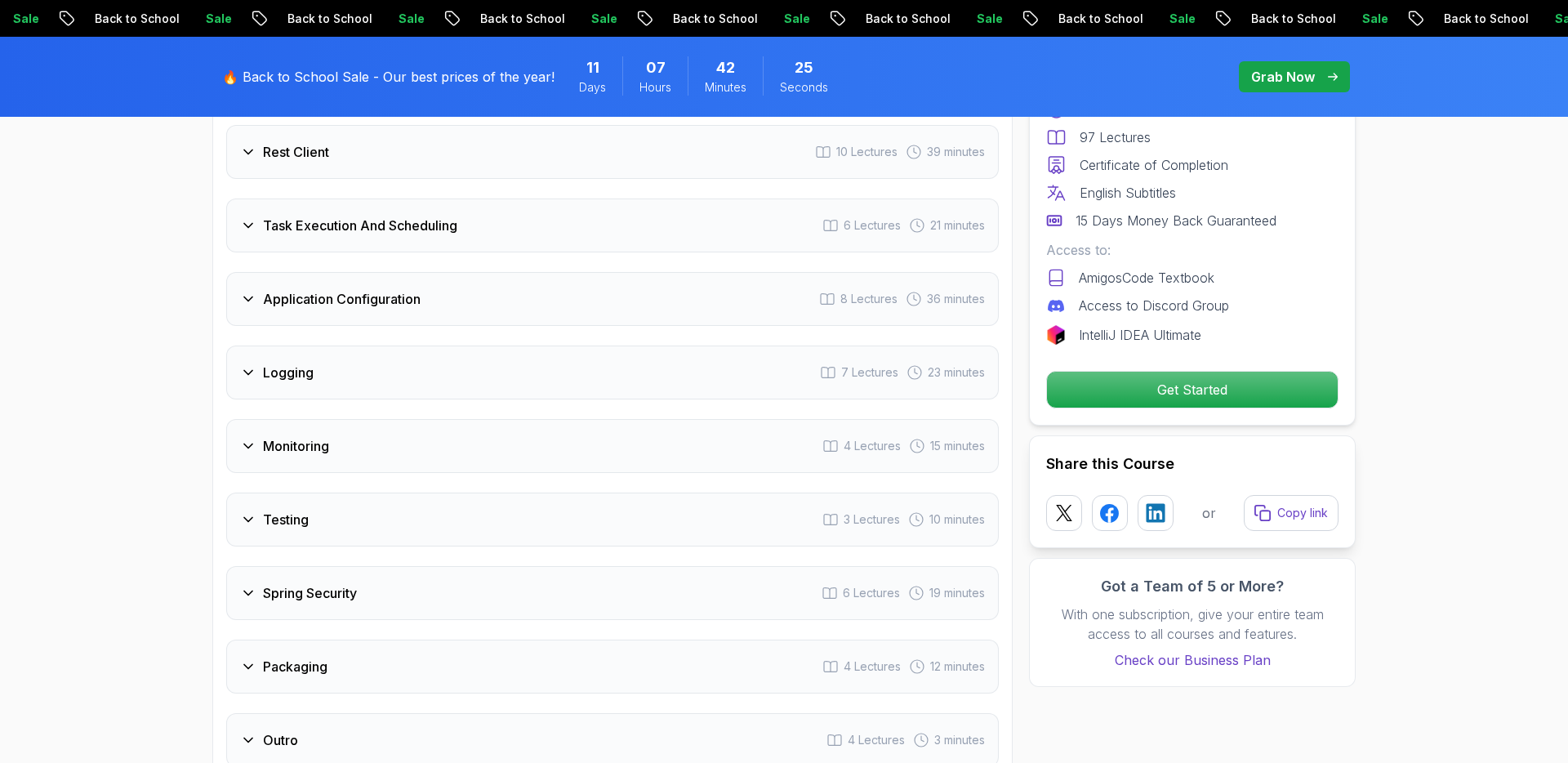
click at [252, 592] on icon at bounding box center [248, 593] width 8 height 4
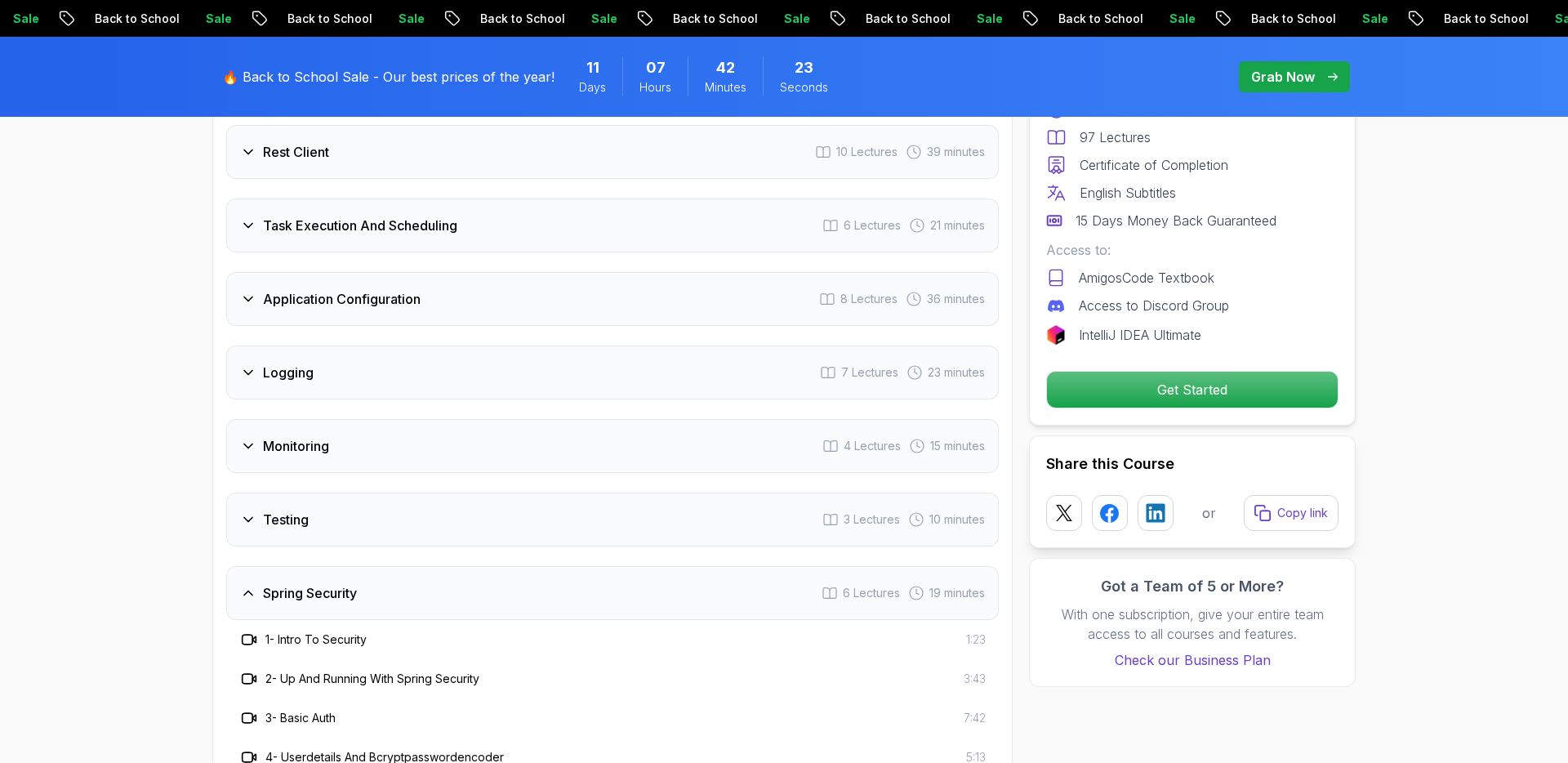
click at [252, 585] on icon at bounding box center [248, 592] width 16 height 16
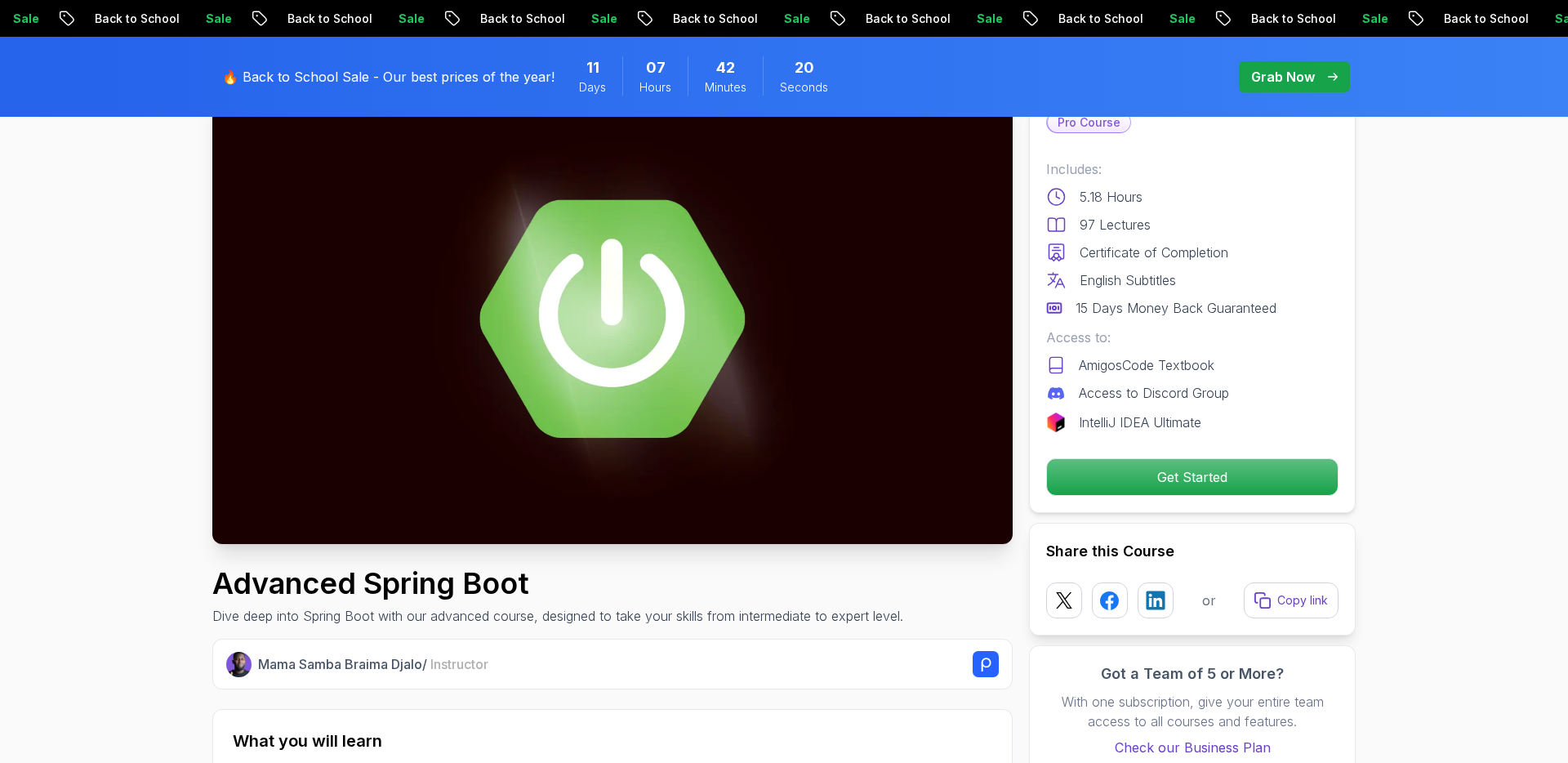
scroll to position [0, 0]
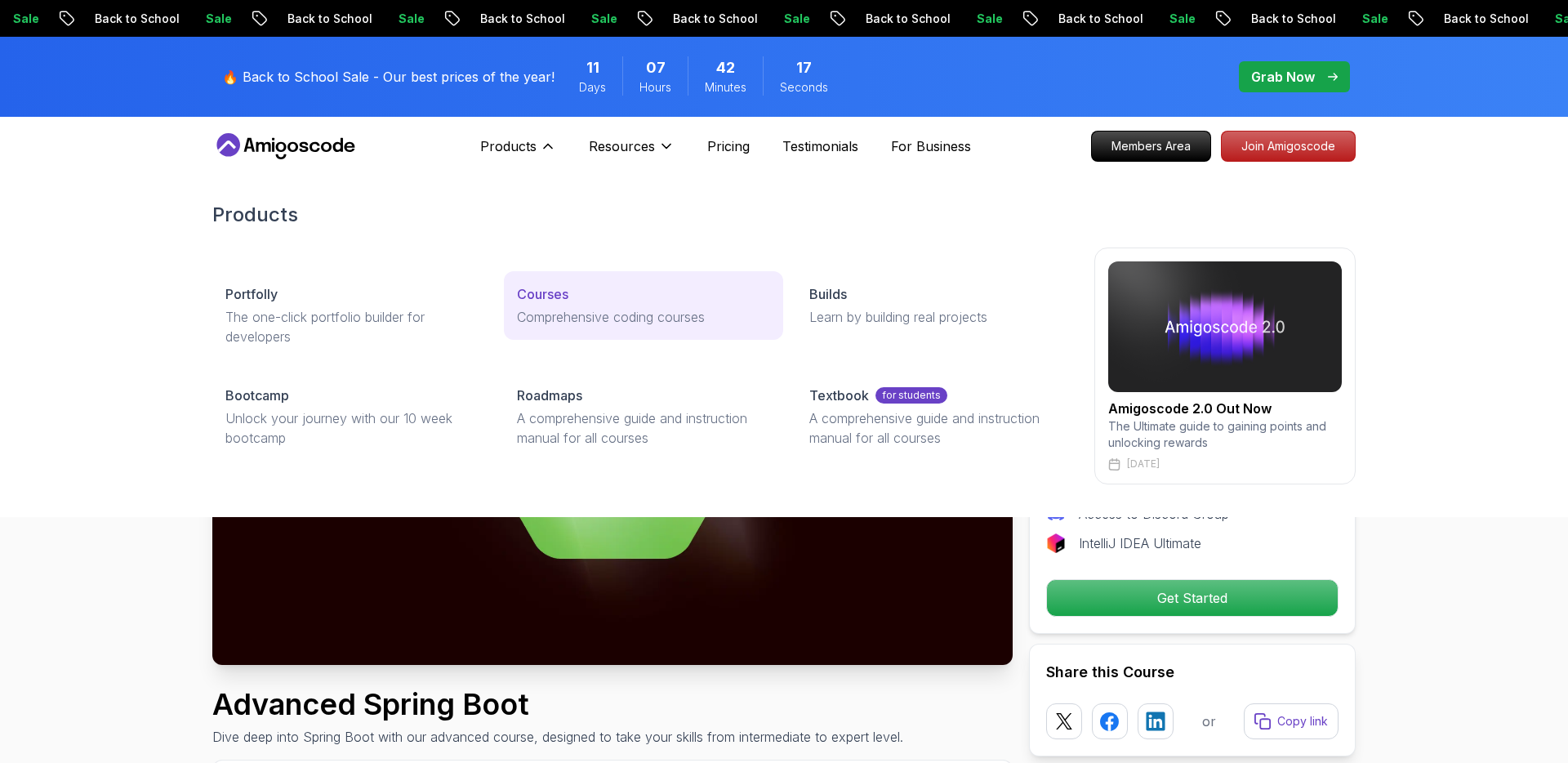
click at [560, 299] on p "Courses" at bounding box center [542, 294] width 51 height 19
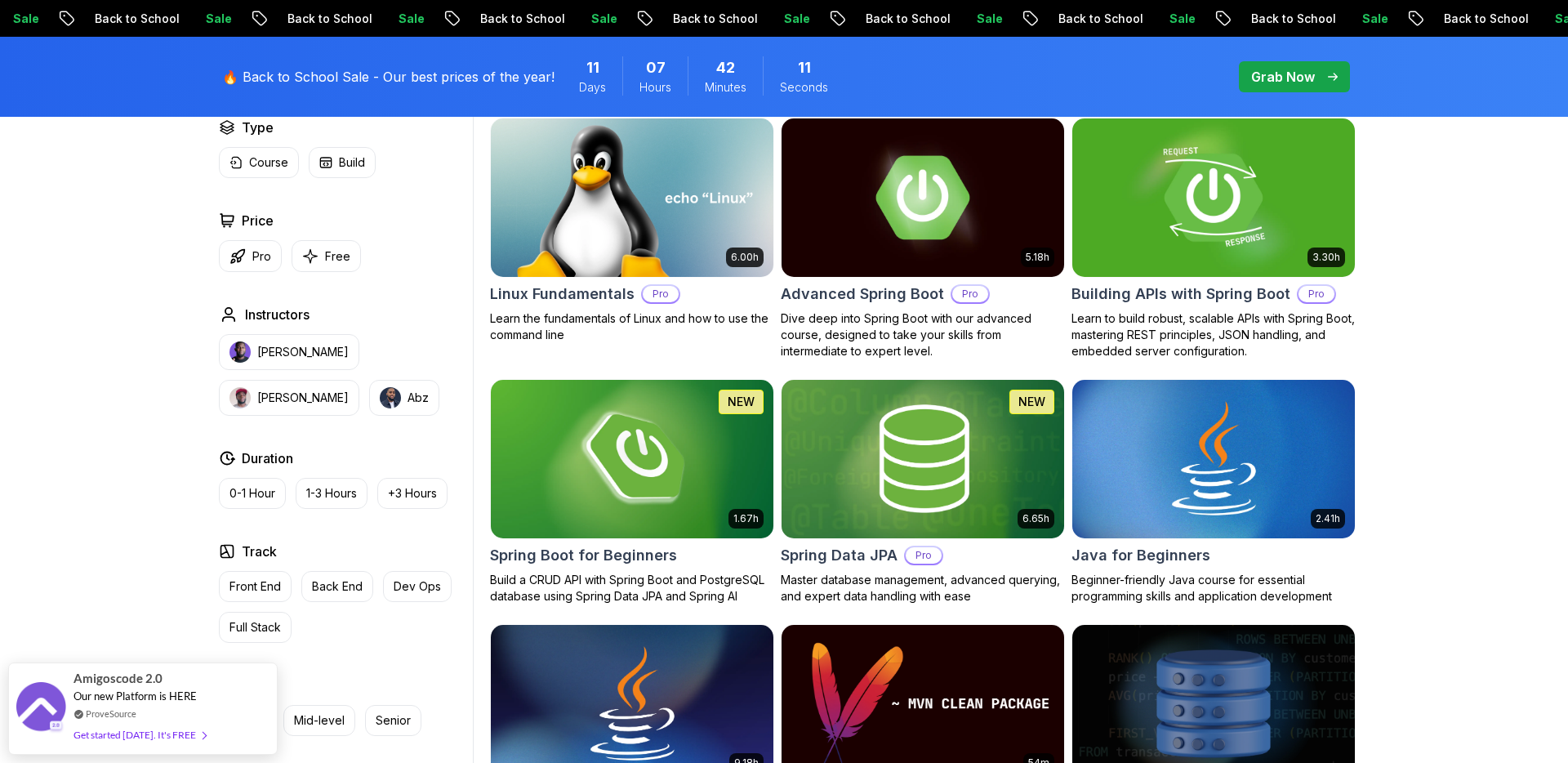
scroll to position [517, 0]
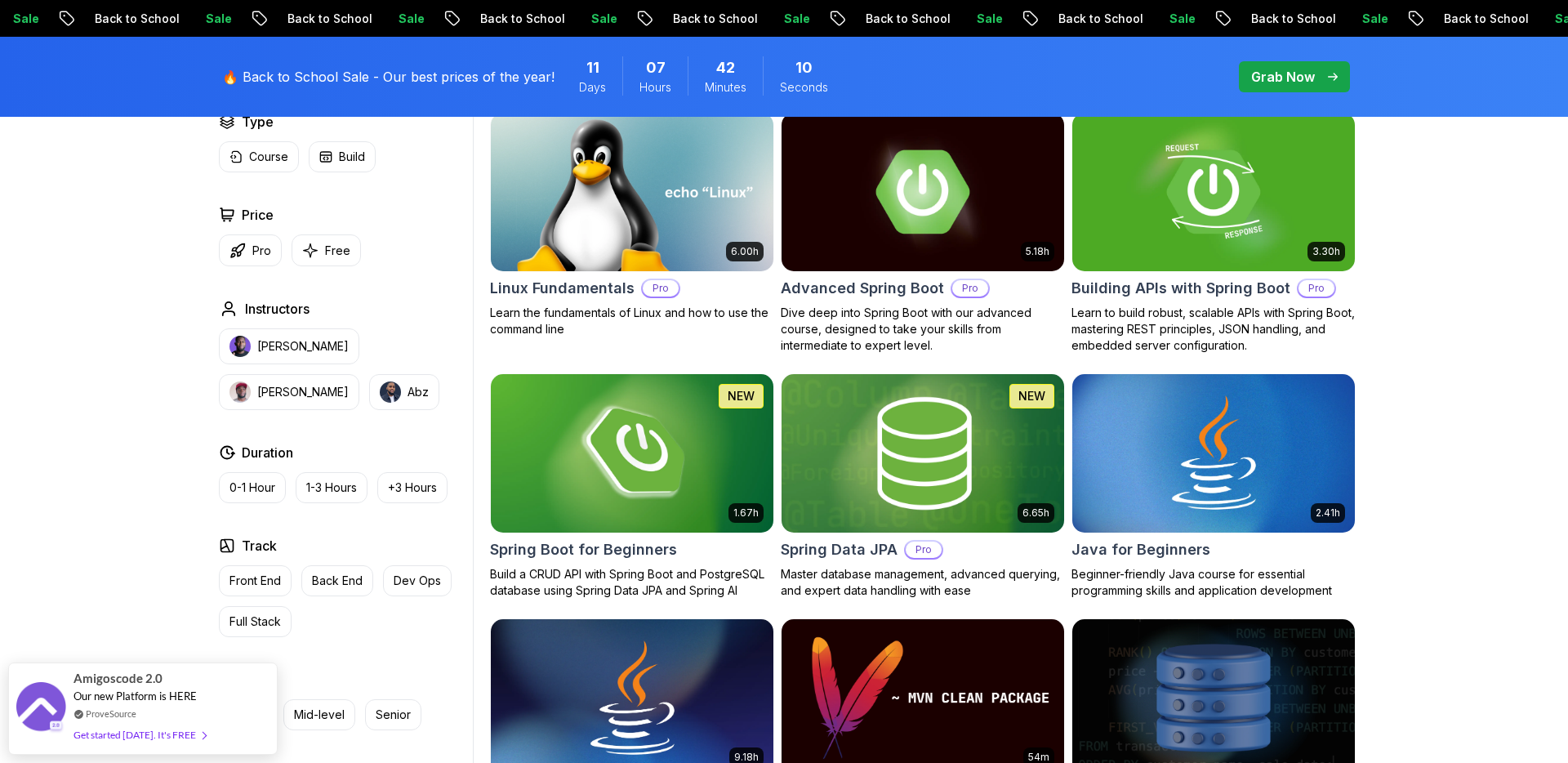
click at [998, 447] on img at bounding box center [922, 453] width 297 height 166
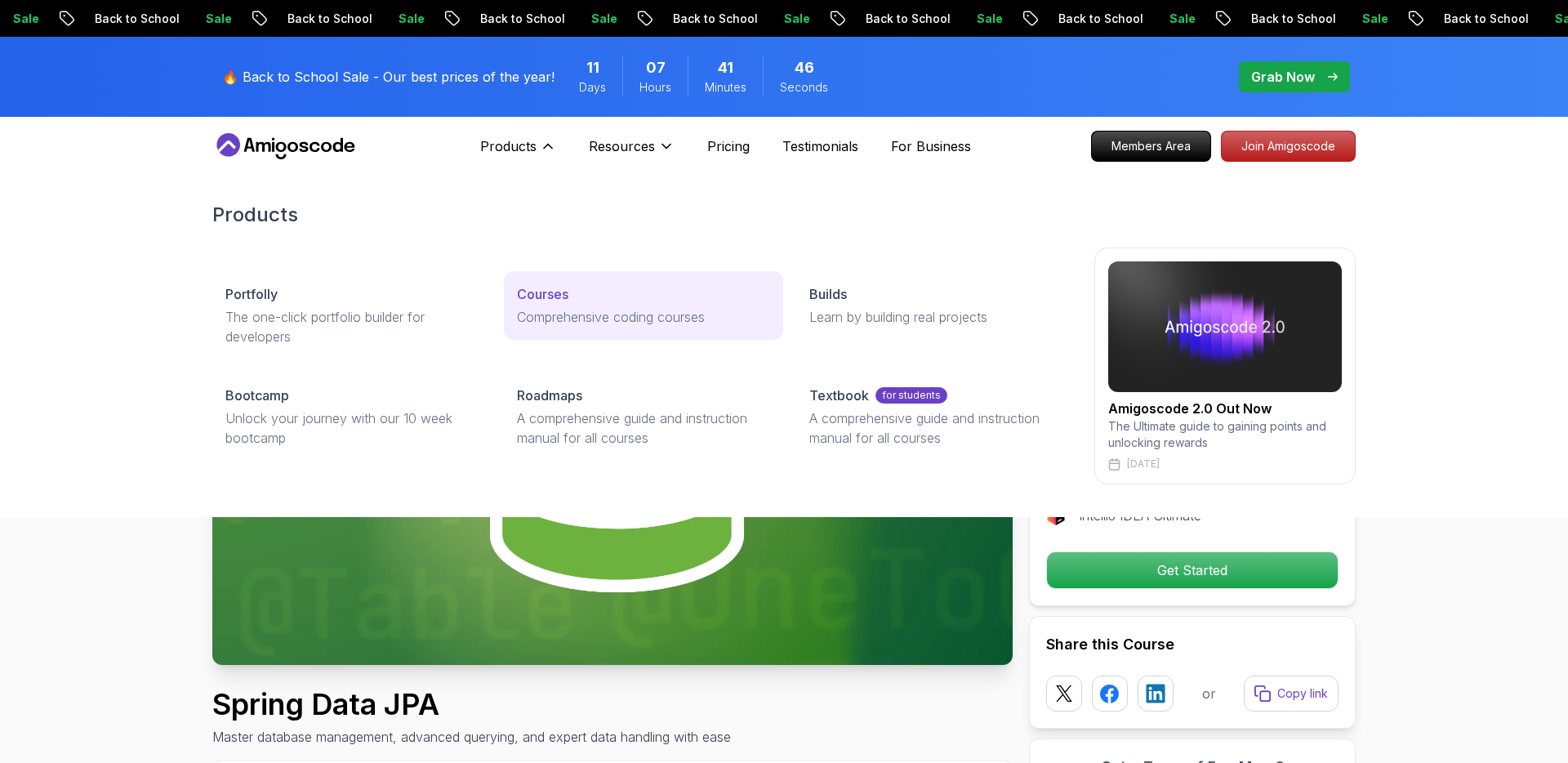
click at [556, 303] on p "Courses" at bounding box center [542, 294] width 51 height 19
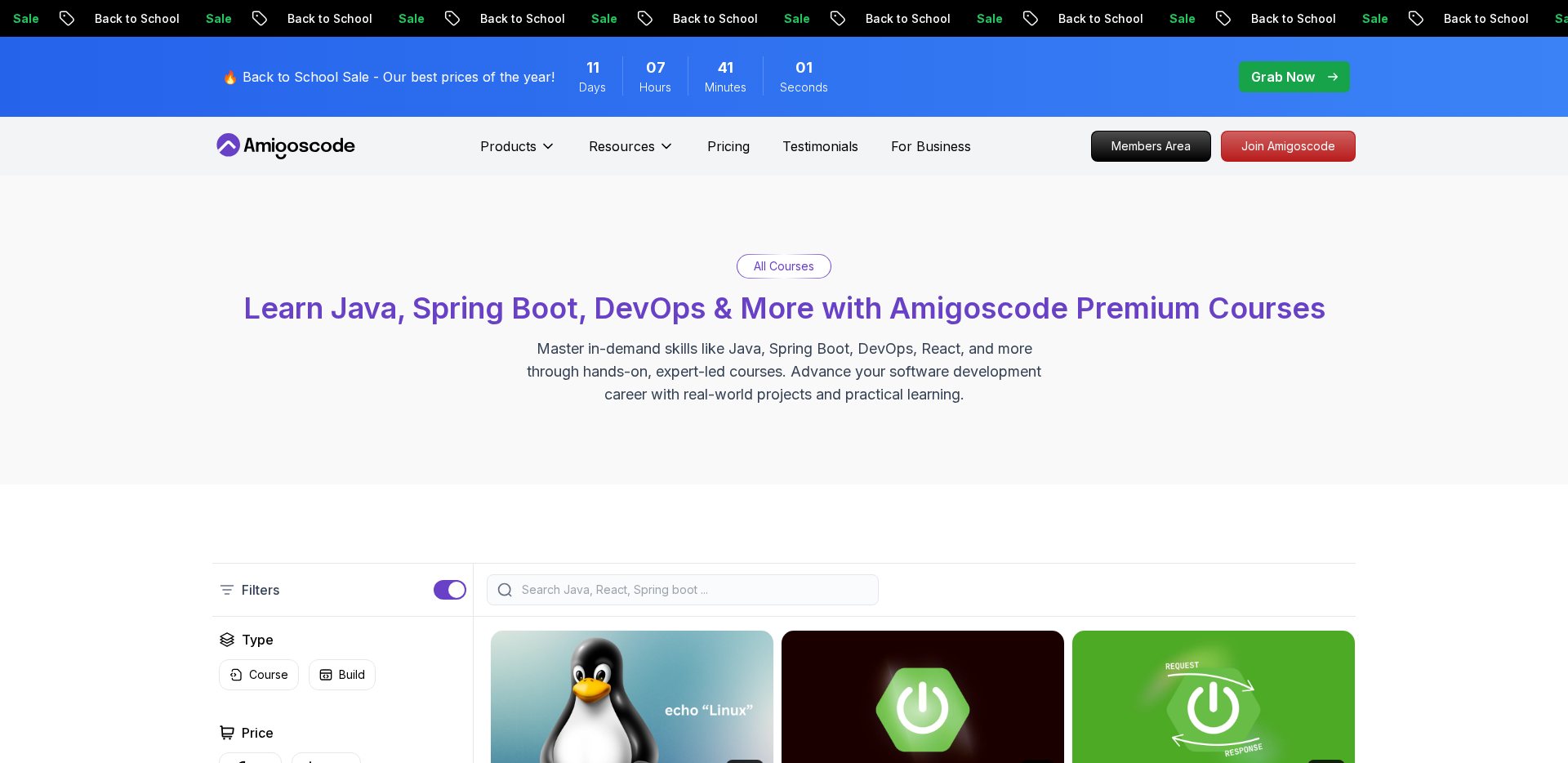
click at [808, 272] on p "All Courses" at bounding box center [784, 266] width 61 height 16
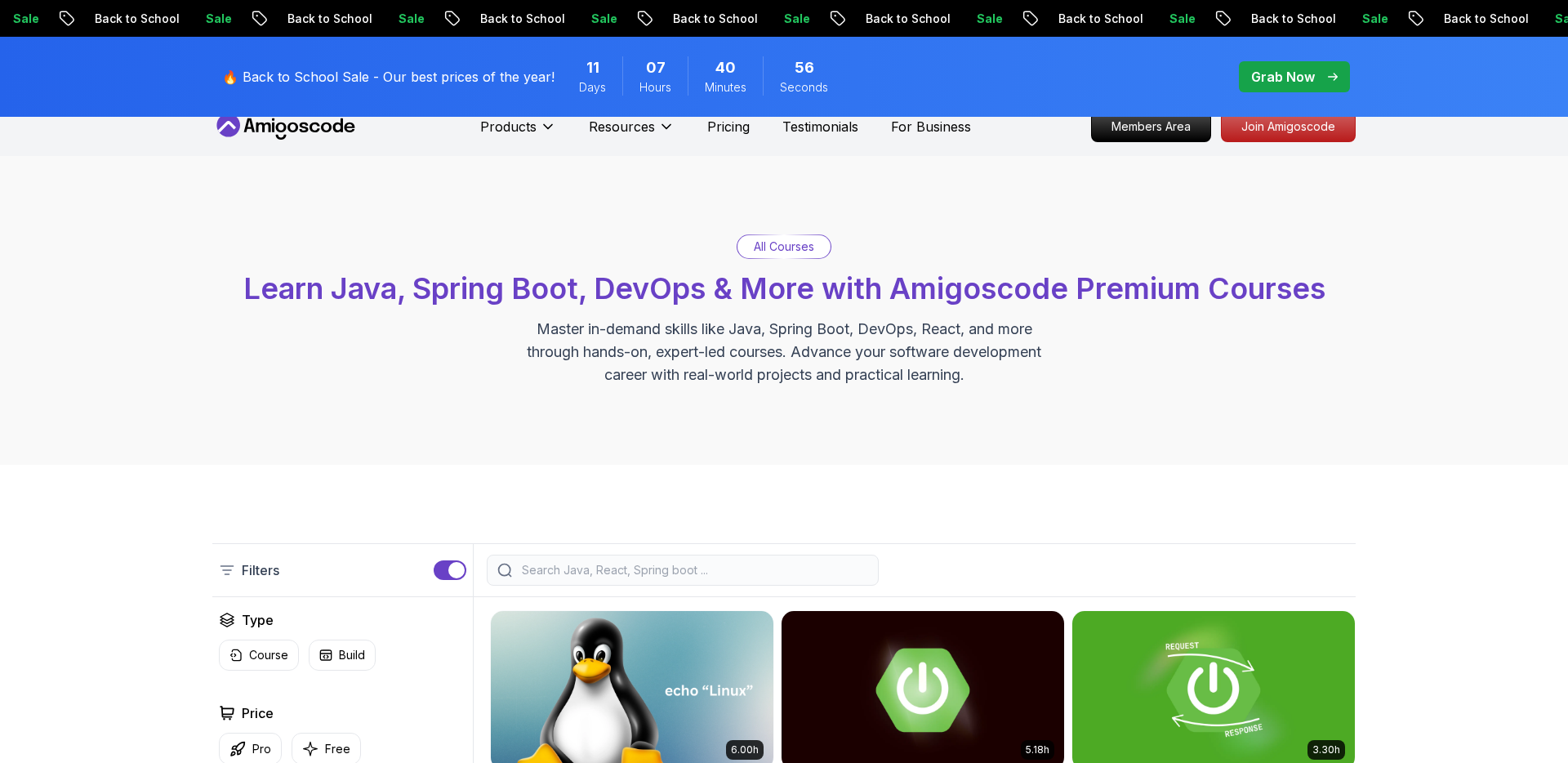
scroll to position [40, 0]
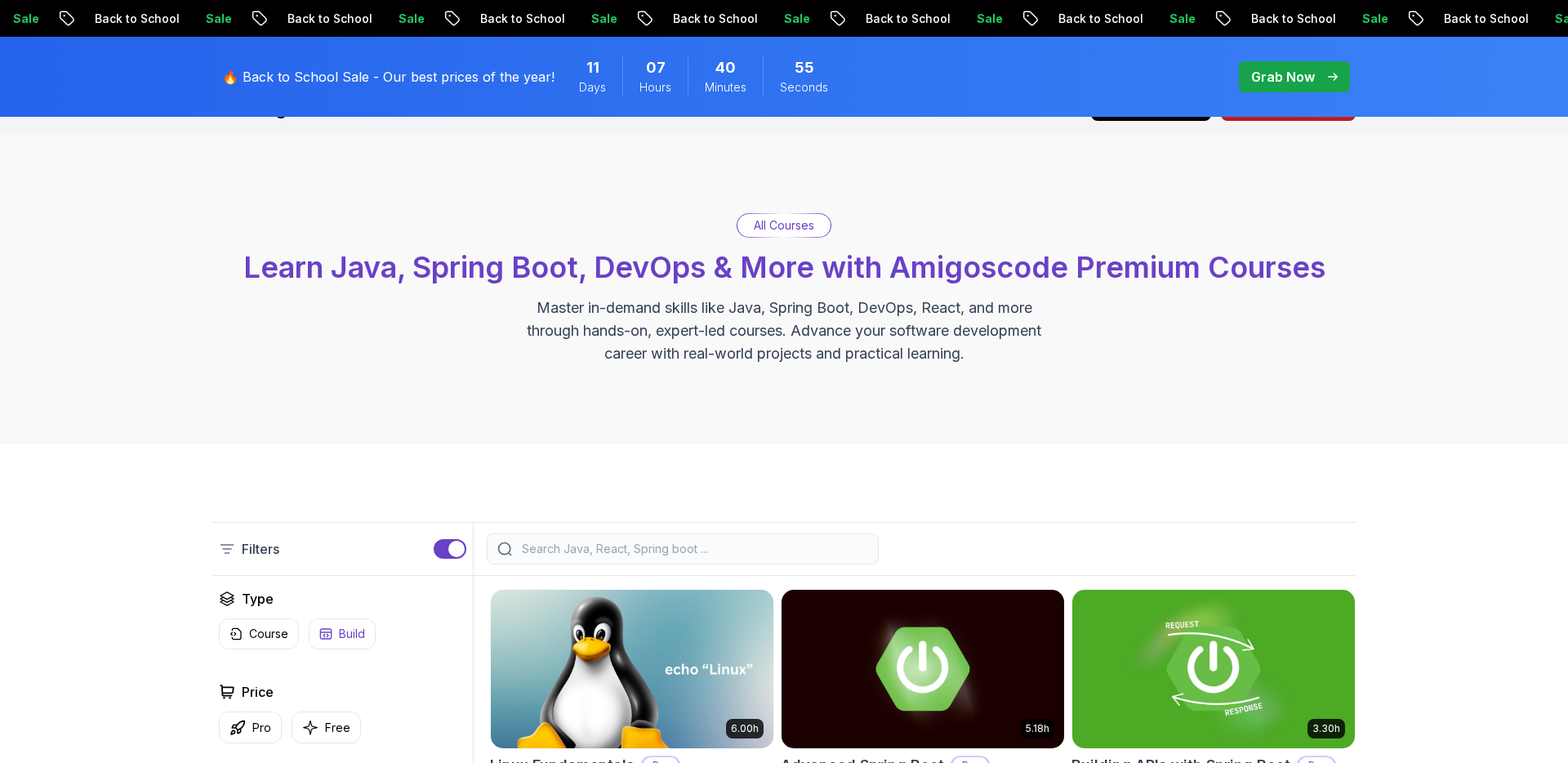
click at [362, 643] on button "Build" at bounding box center [341, 634] width 66 height 31
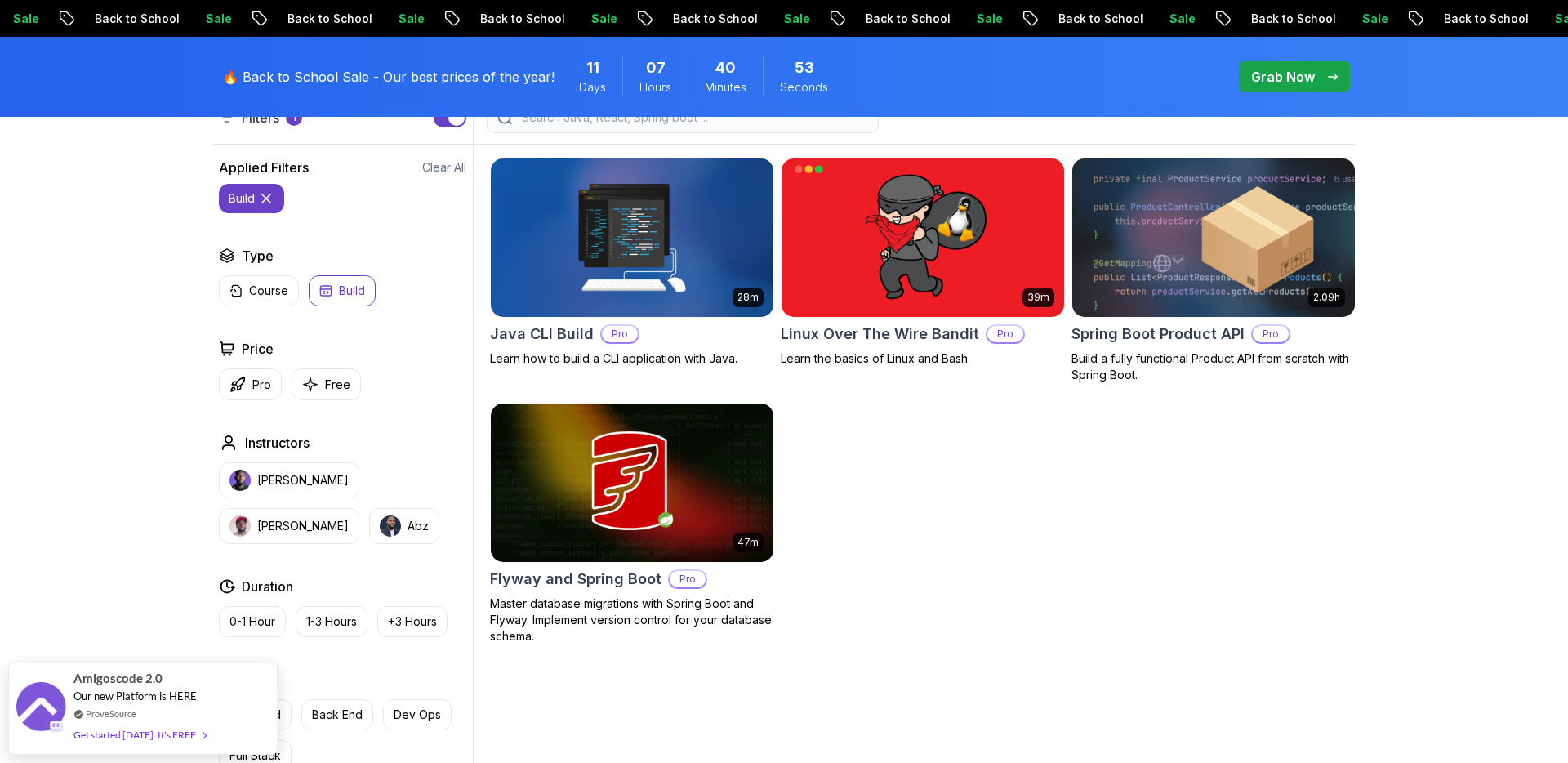
scroll to position [527, 0]
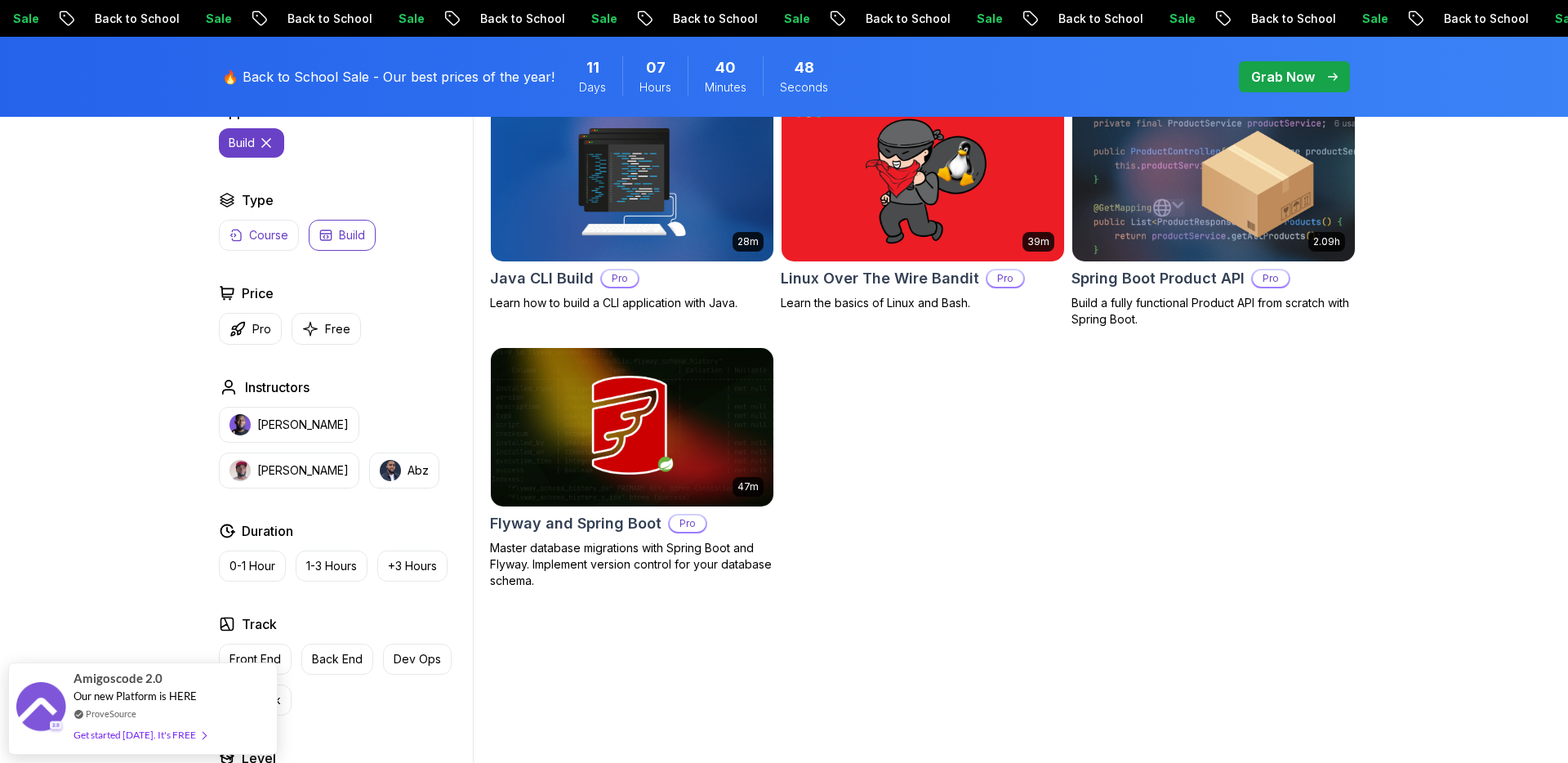
click at [276, 238] on p "Course" at bounding box center [268, 235] width 40 height 16
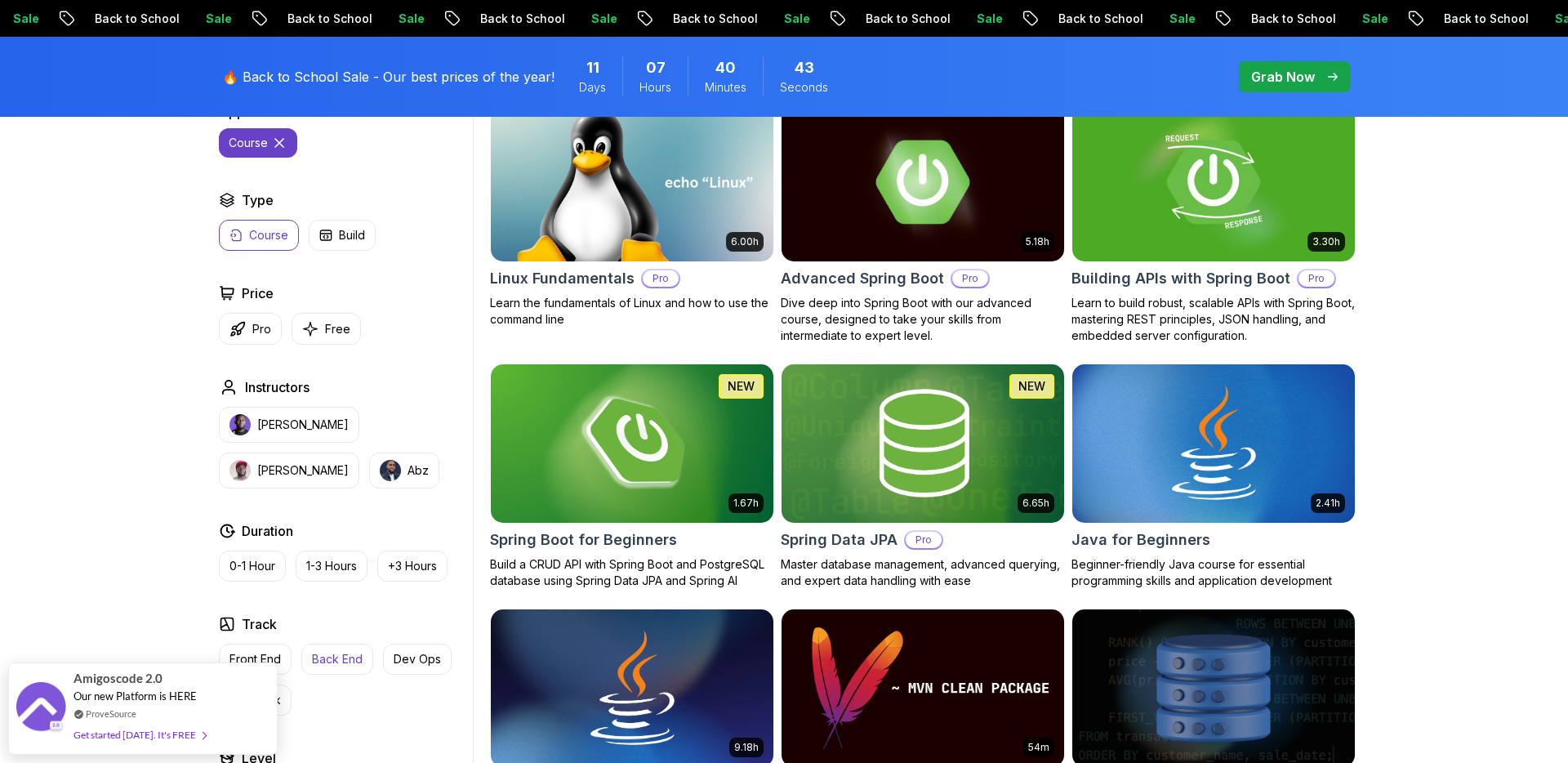
click at [339, 667] on p "Back End" at bounding box center [337, 658] width 51 height 16
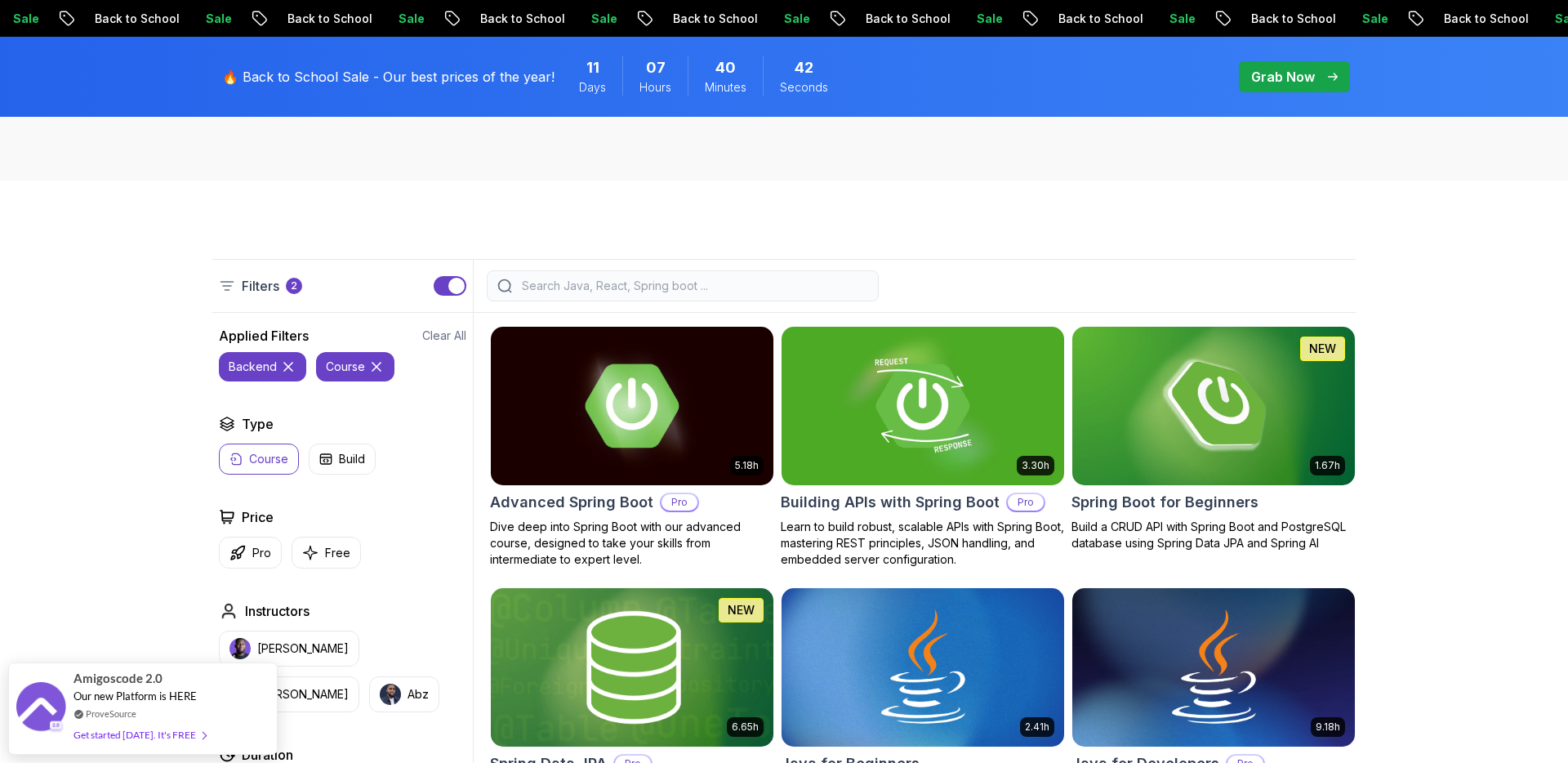
scroll to position [276, 0]
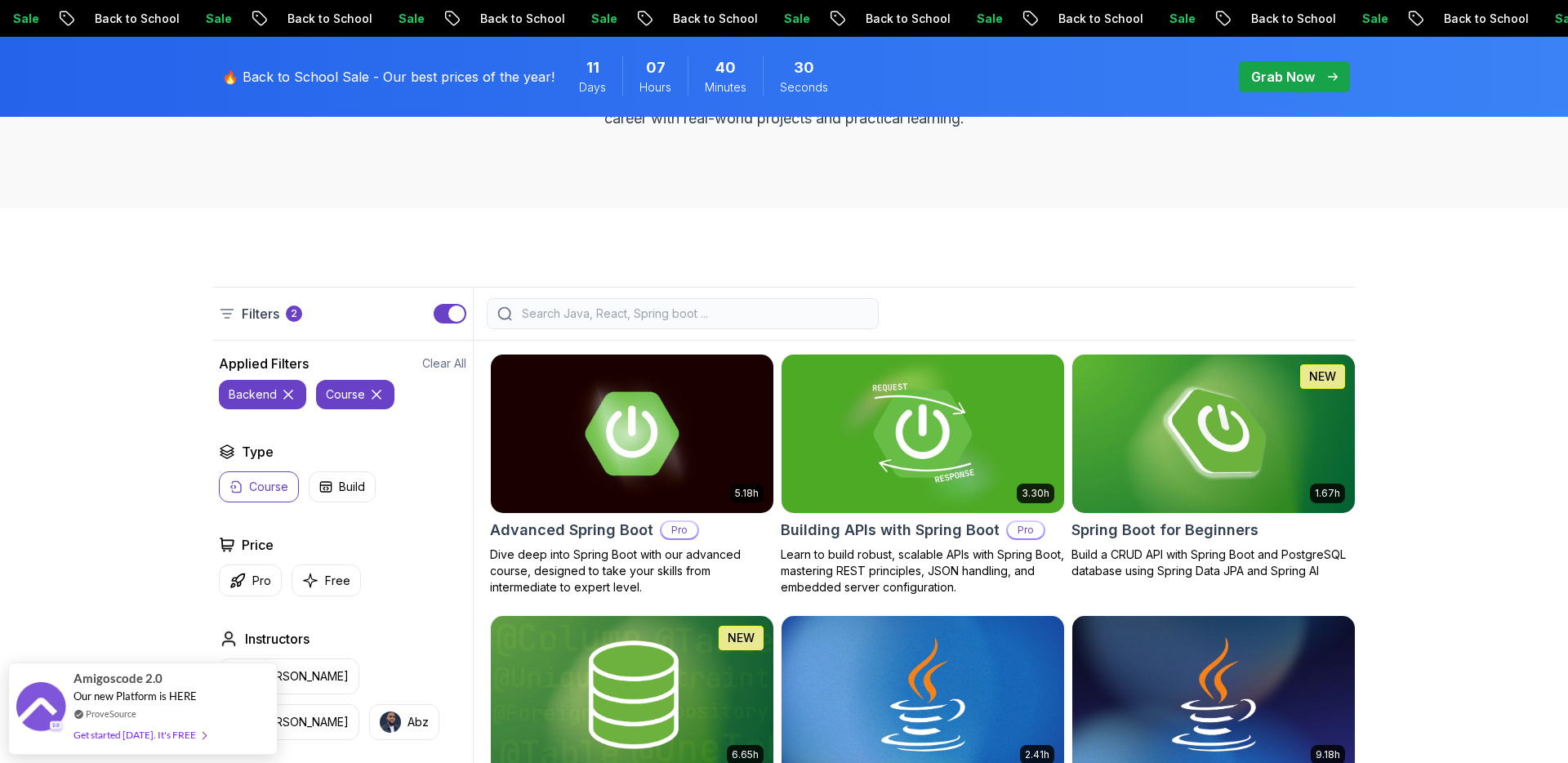
click at [941, 447] on img at bounding box center [922, 434] width 297 height 166
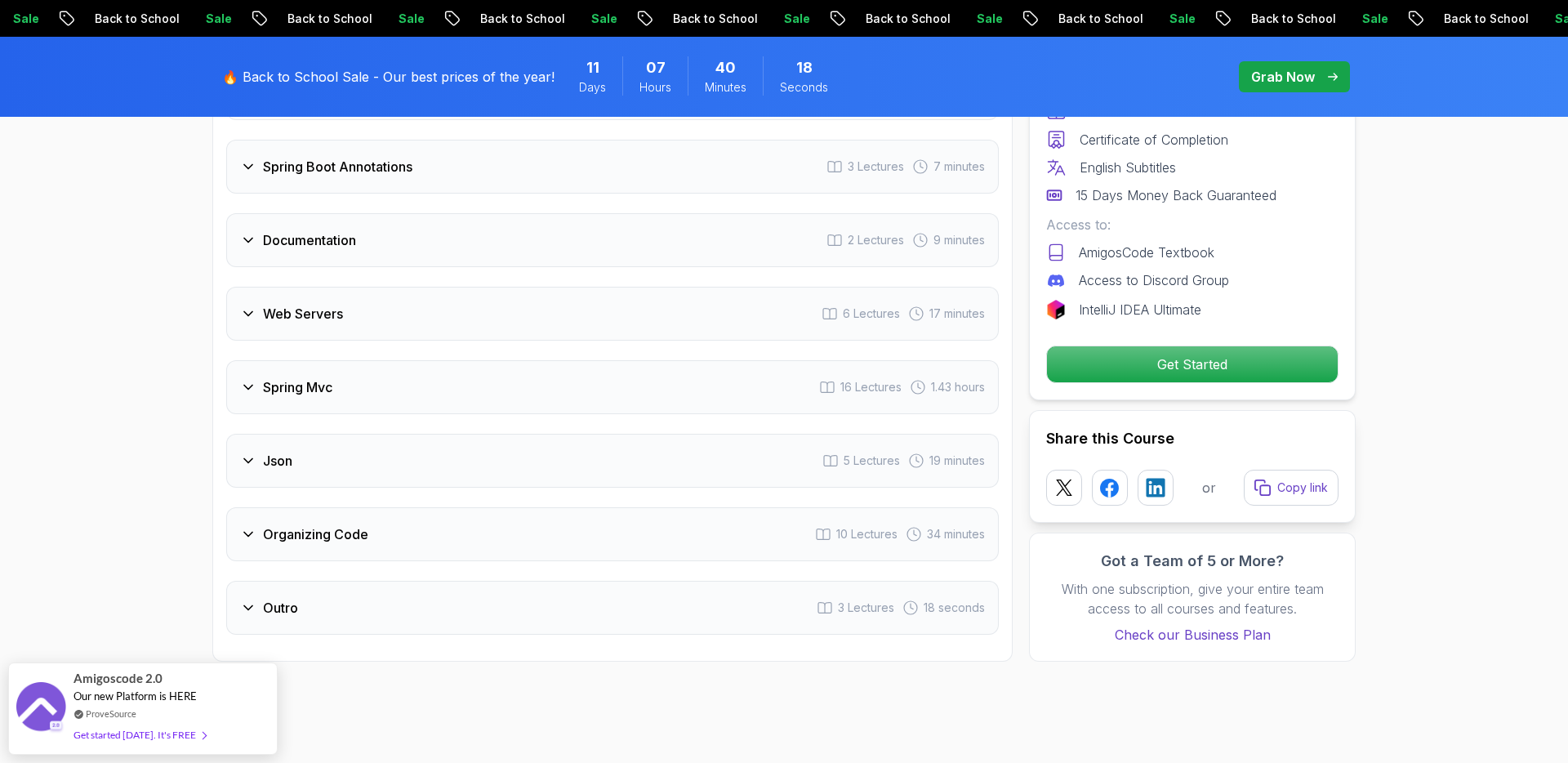
scroll to position [3059, 0]
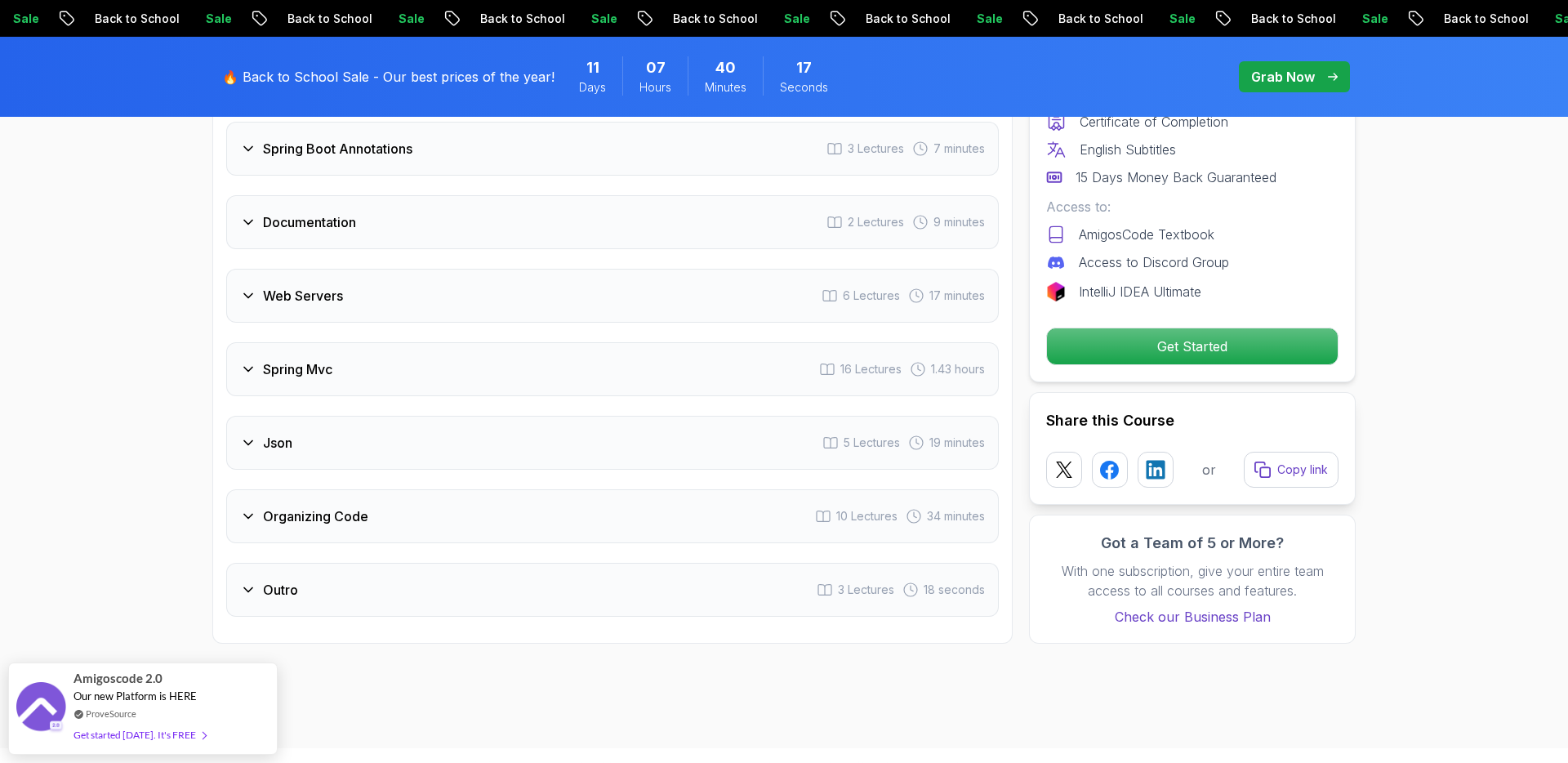
click at [532, 489] on div "Organizing Code 10 Lectures 34 minutes" at bounding box center [613, 516] width 773 height 54
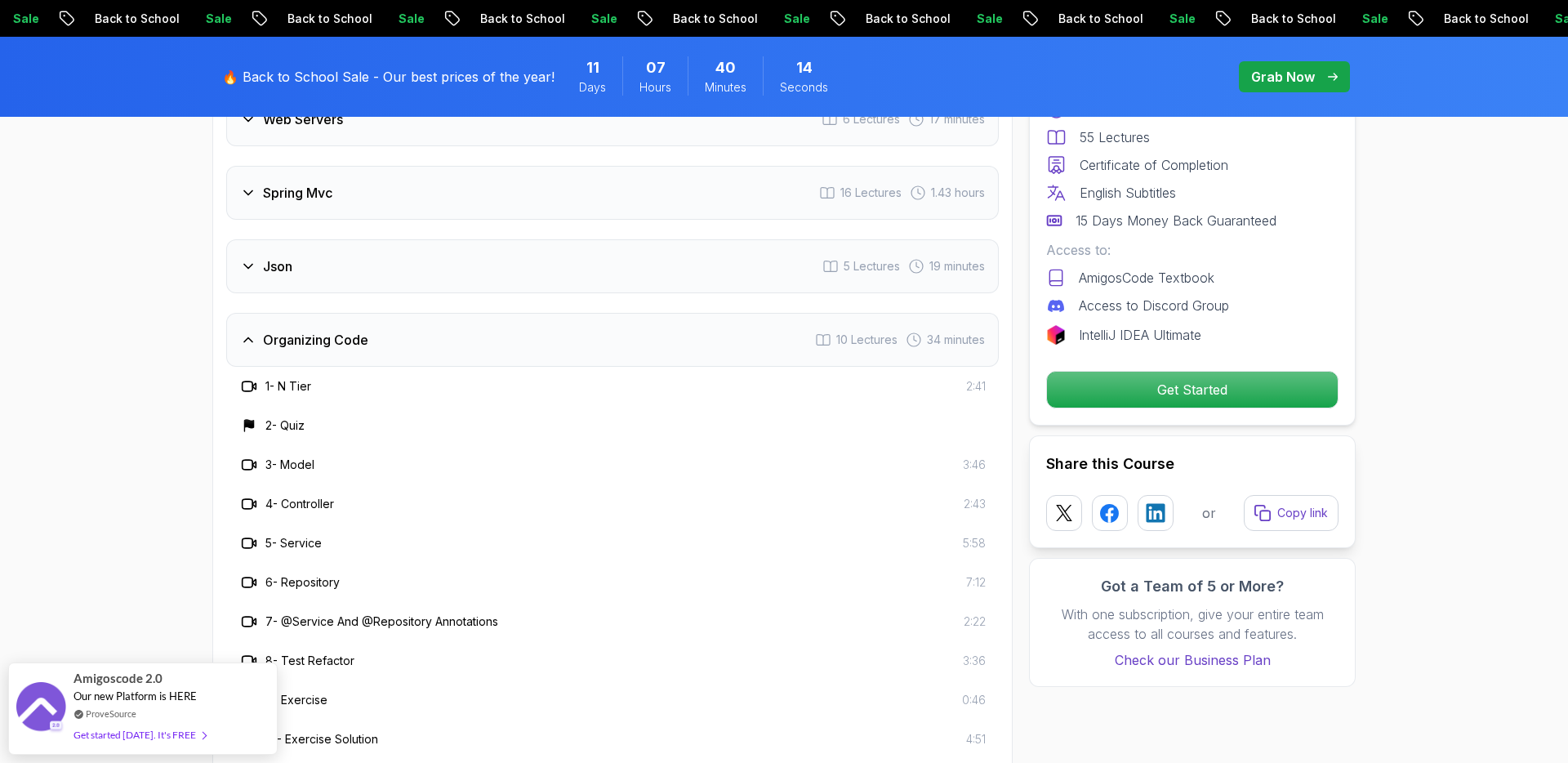
scroll to position [3119, 0]
